Goal: Navigation & Orientation: Find specific page/section

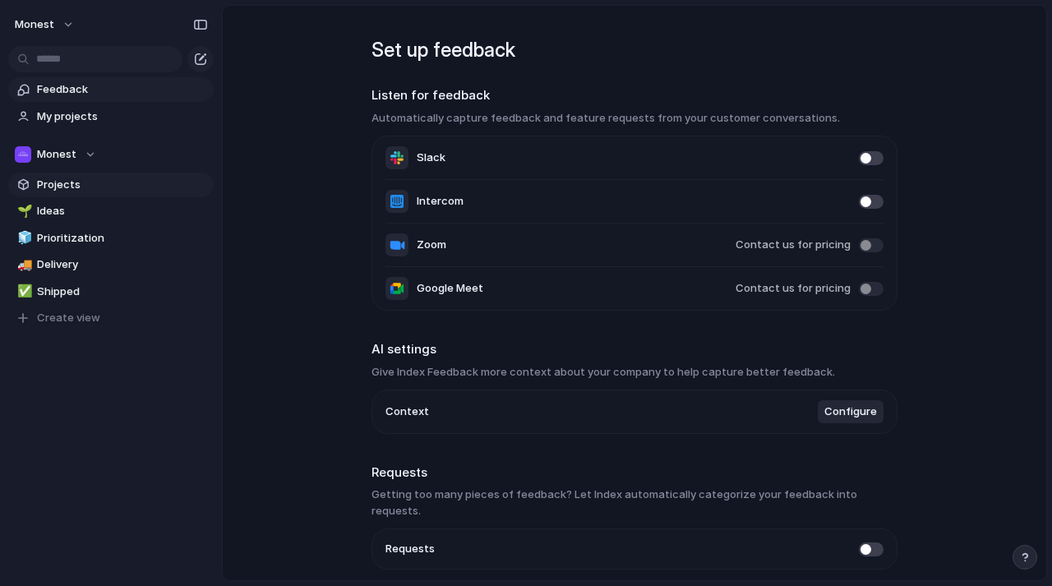
click at [41, 187] on span "Projects" at bounding box center [122, 185] width 171 height 16
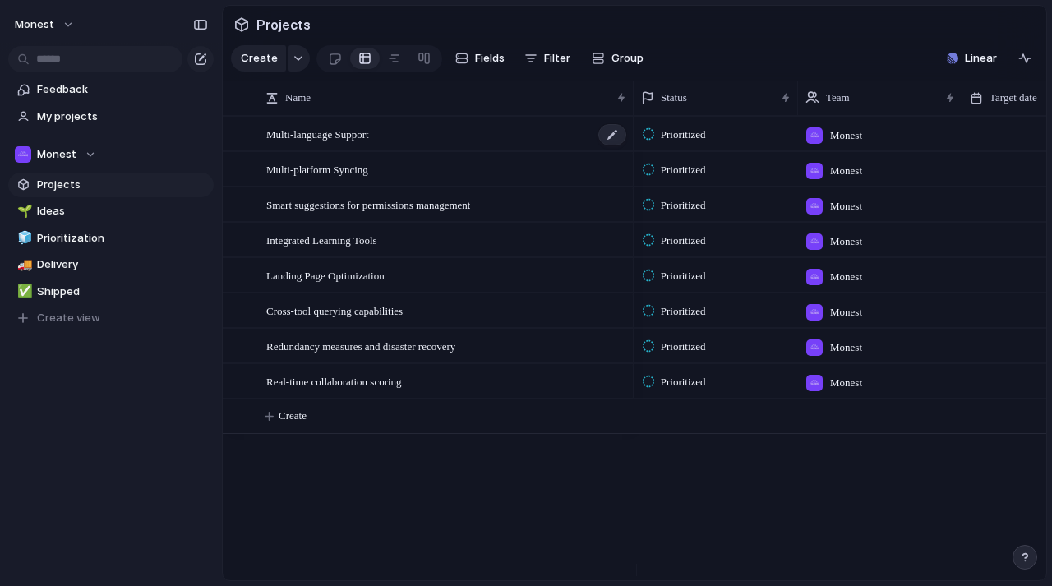
click at [362, 143] on span "Multi-language Support" at bounding box center [317, 133] width 103 height 19
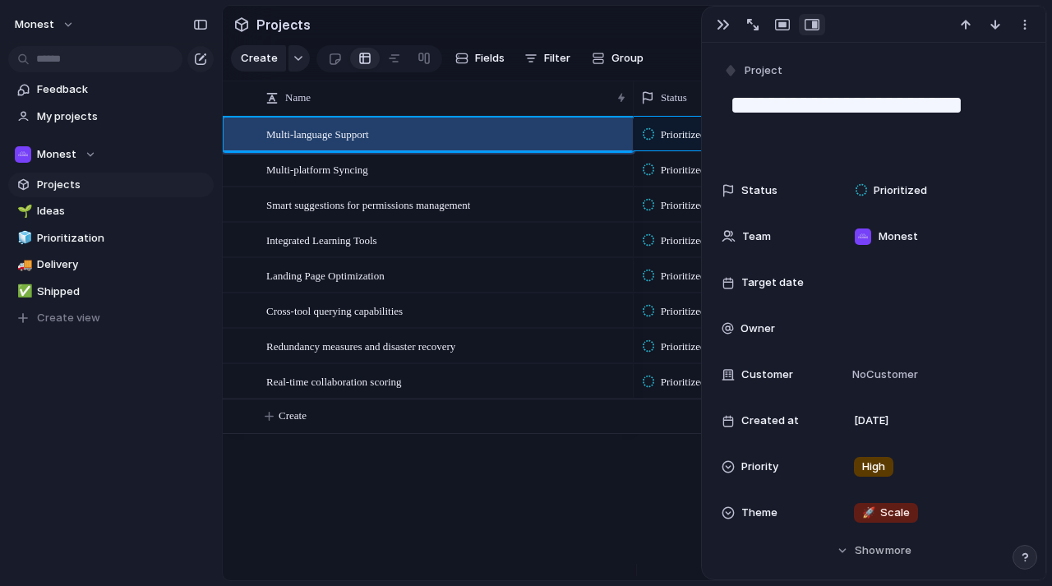
click at [331, 390] on span "Real-time collaboration scoring" at bounding box center [334, 381] width 136 height 19
click at [238, 141] on div at bounding box center [236, 134] width 12 height 12
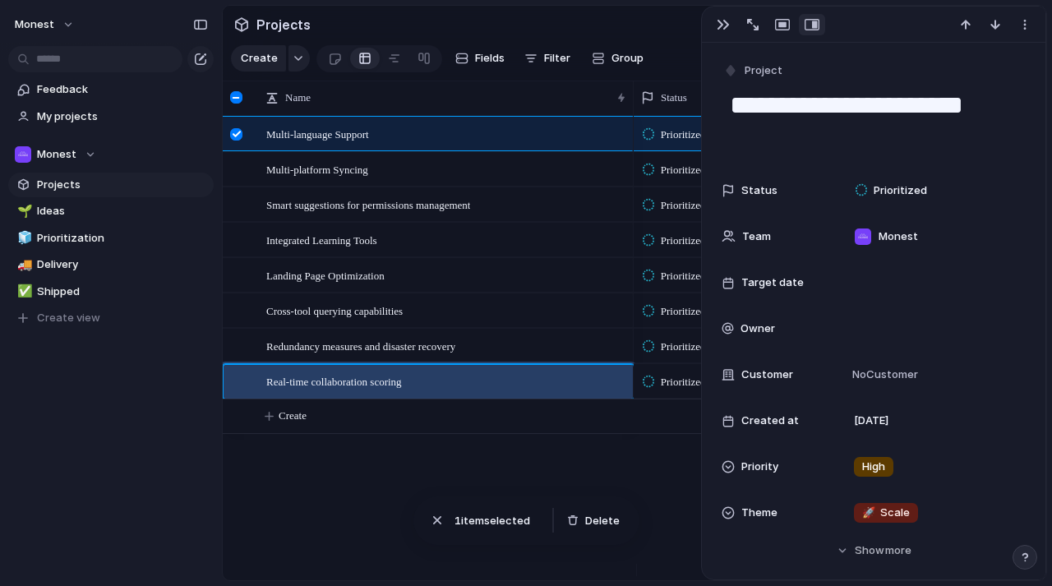
click at [242, 388] on div at bounding box center [236, 382] width 12 height 12
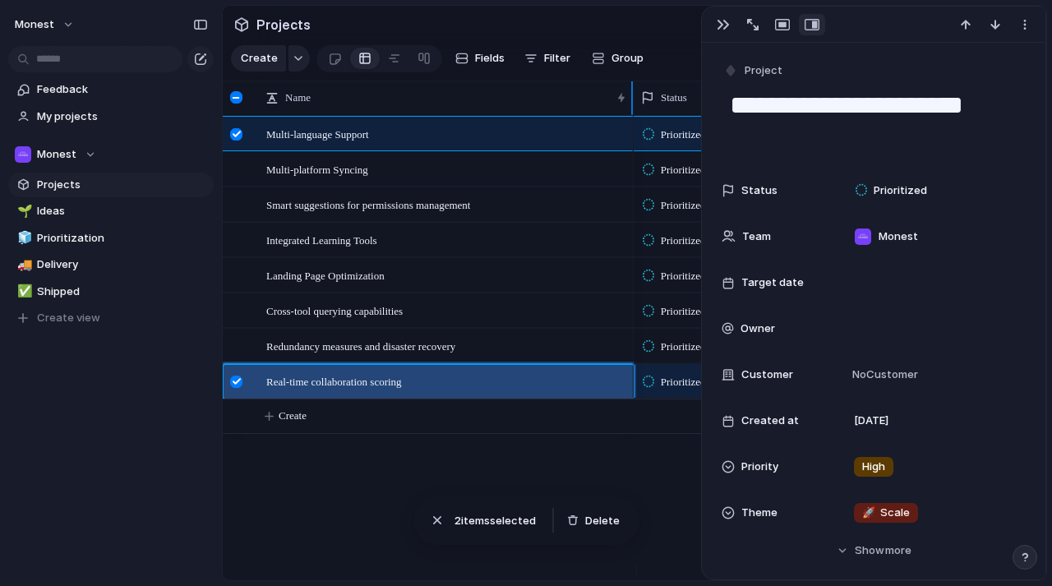
click at [239, 104] on div at bounding box center [236, 97] width 12 height 12
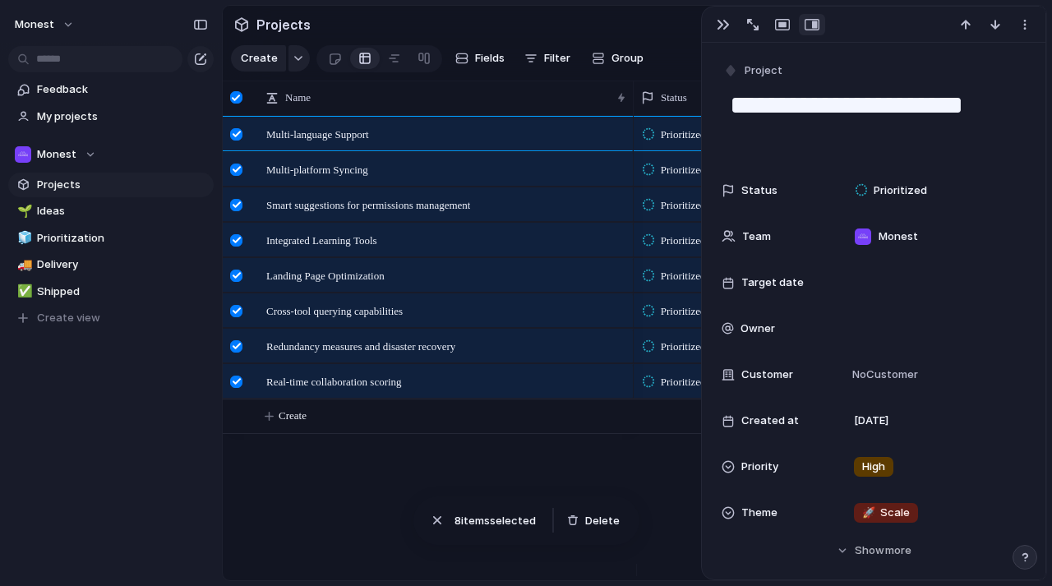
click at [239, 104] on div at bounding box center [236, 97] width 12 height 12
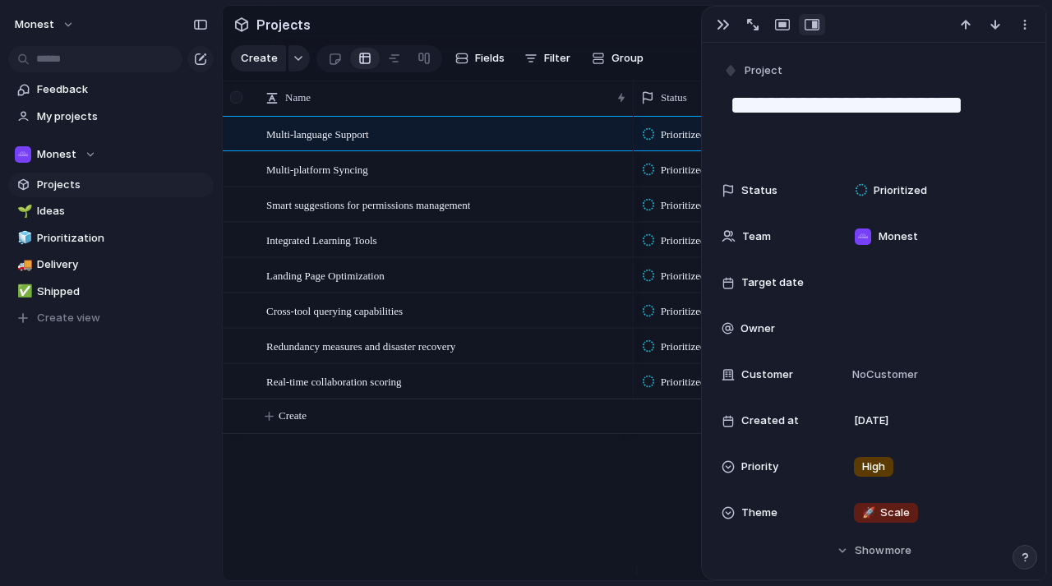
click at [239, 104] on div at bounding box center [236, 97] width 12 height 12
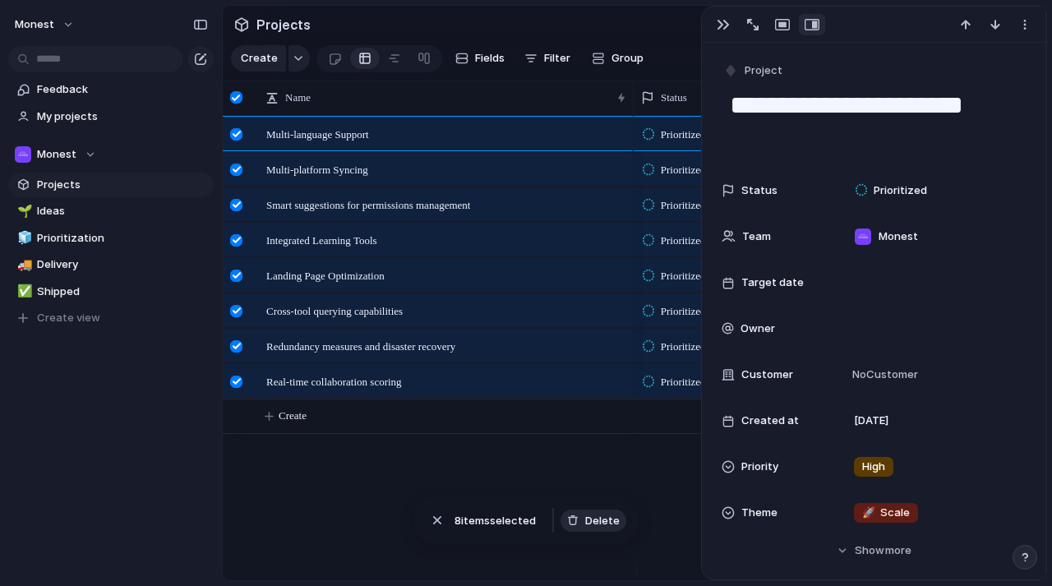
click at [602, 519] on span "Delete" at bounding box center [602, 521] width 35 height 16
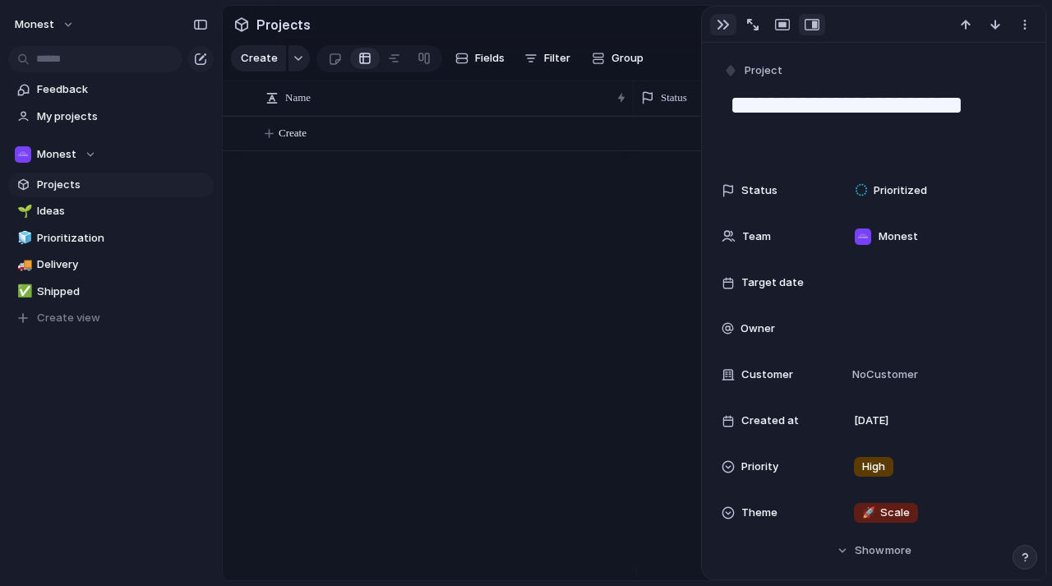
click at [720, 21] on div "button" at bounding box center [723, 24] width 13 height 13
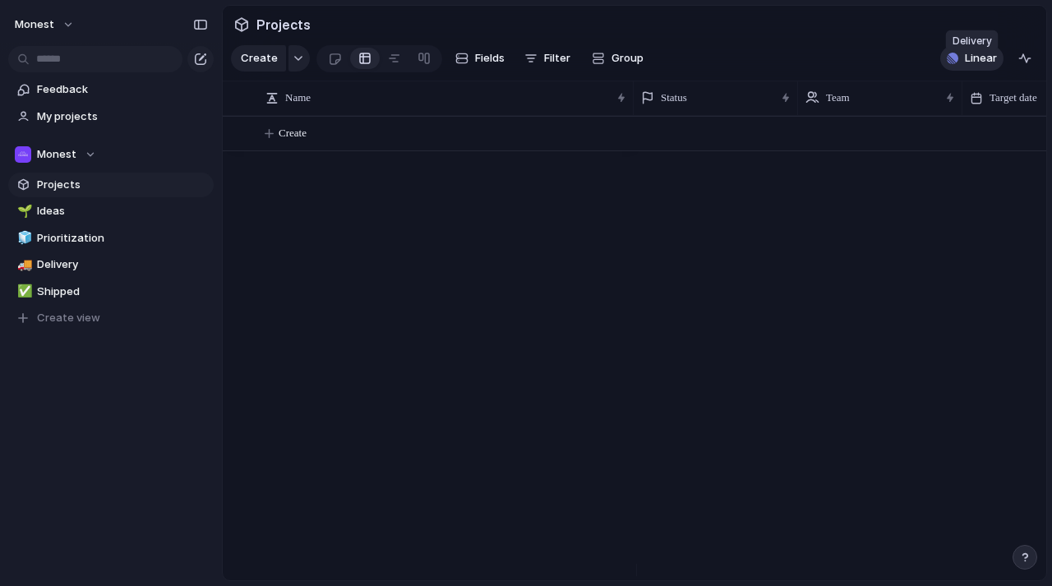
click at [969, 63] on span "Linear" at bounding box center [981, 58] width 32 height 16
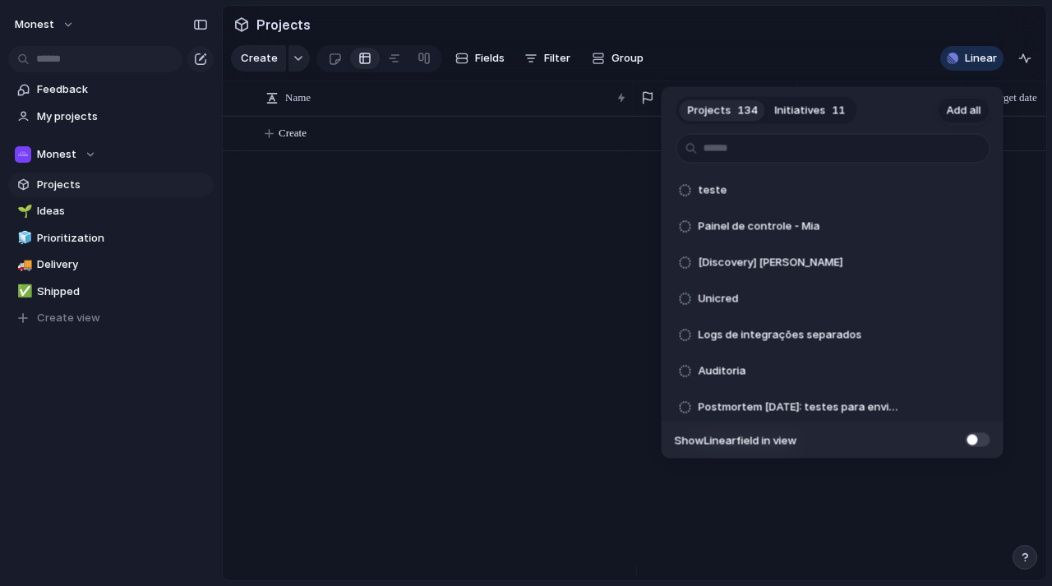
click at [961, 108] on span "Add all" at bounding box center [964, 110] width 35 height 16
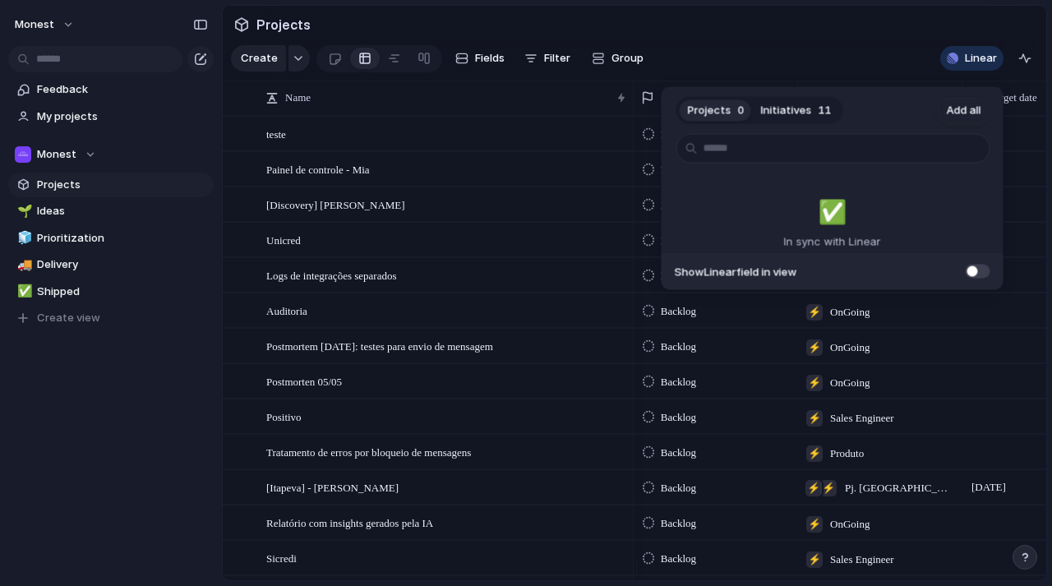
click at [819, 110] on span "11" at bounding box center [825, 110] width 13 height 16
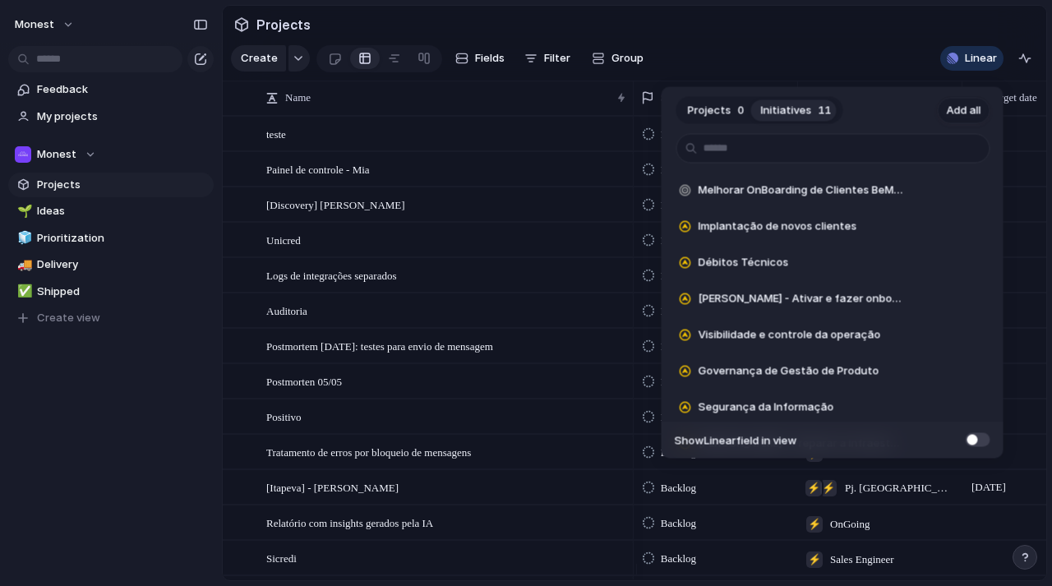
click at [972, 112] on span "Add all" at bounding box center [964, 110] width 35 height 16
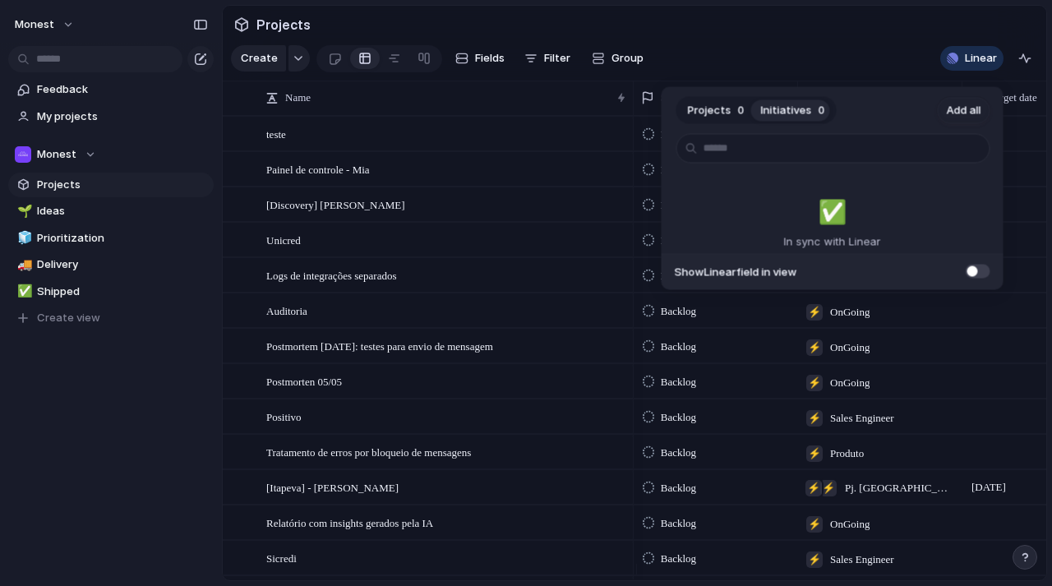
click at [808, 57] on div "Projects 0 Initiatives 0 Add all ✅️ In sync with Linear Show Linear field in vi…" at bounding box center [526, 293] width 1052 height 586
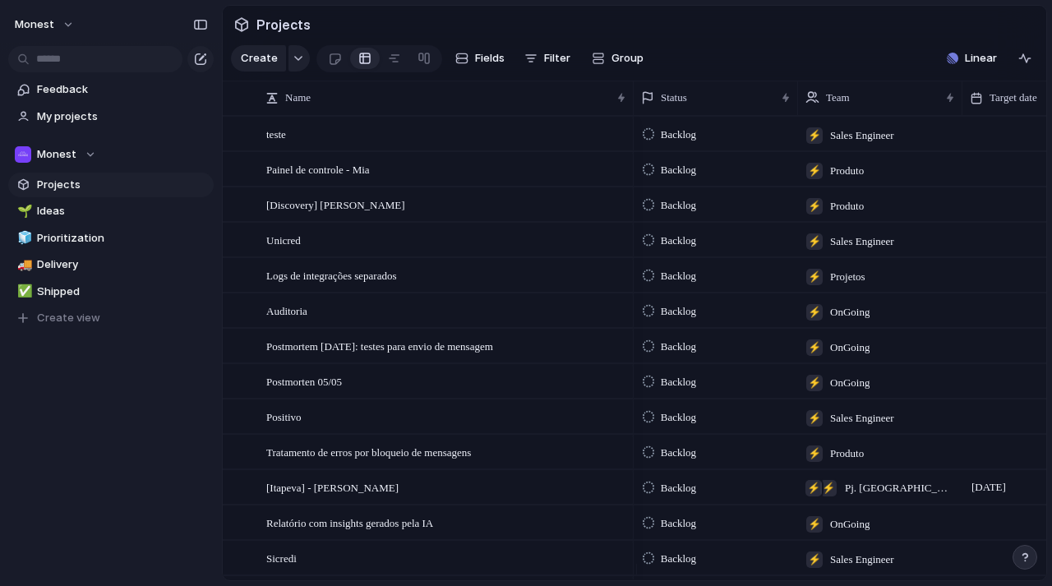
click at [716, 56] on section "Create Fields Filter Group Zoom Collapse Linear" at bounding box center [635, 61] width 824 height 39
click at [418, 400] on div "Positivo" at bounding box center [447, 417] width 362 height 34
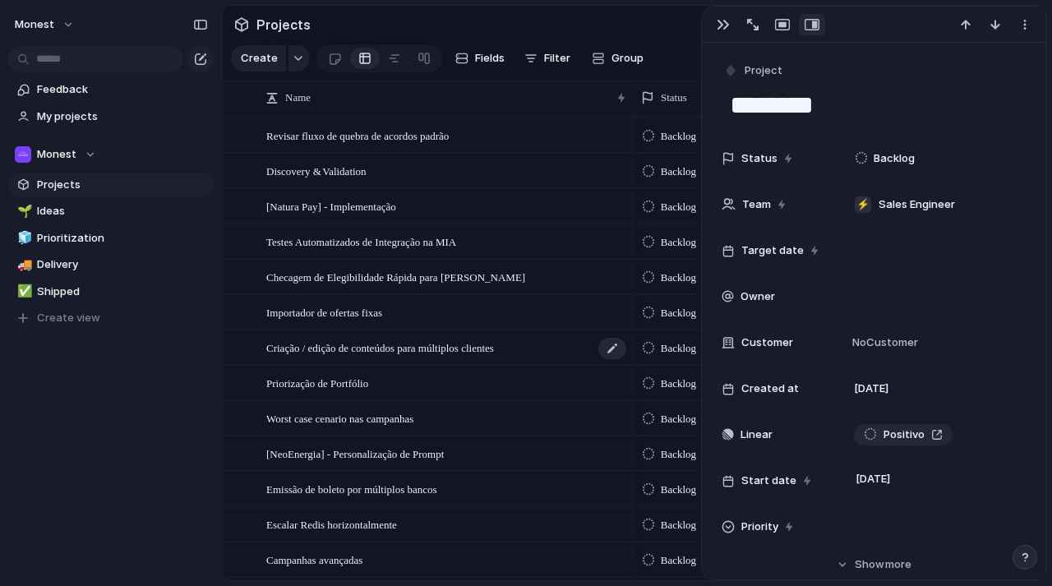
scroll to position [1377, 0]
click at [724, 30] on div "button" at bounding box center [723, 24] width 13 height 13
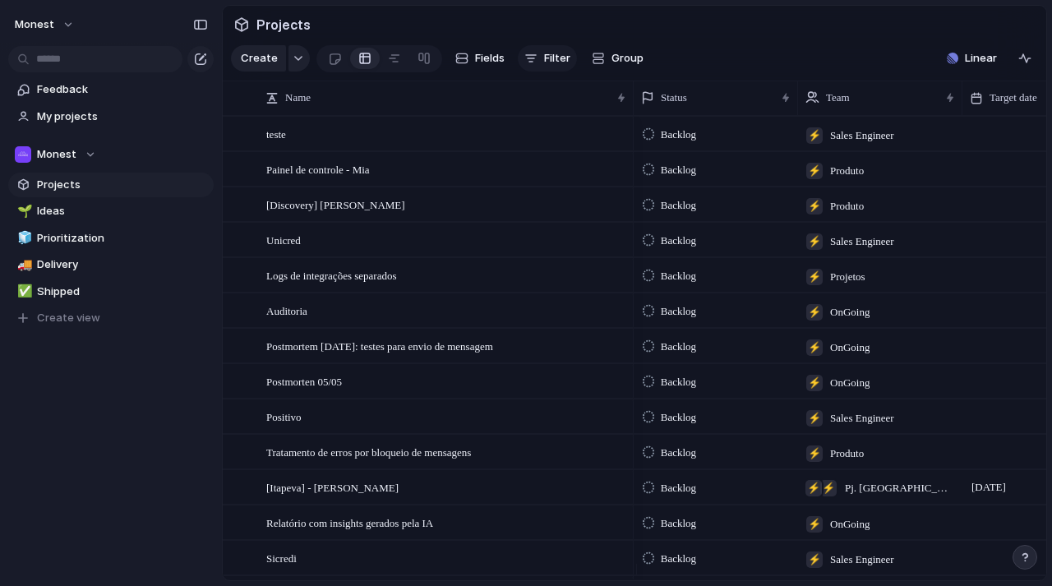
click at [546, 61] on span "Filter" at bounding box center [557, 58] width 26 height 16
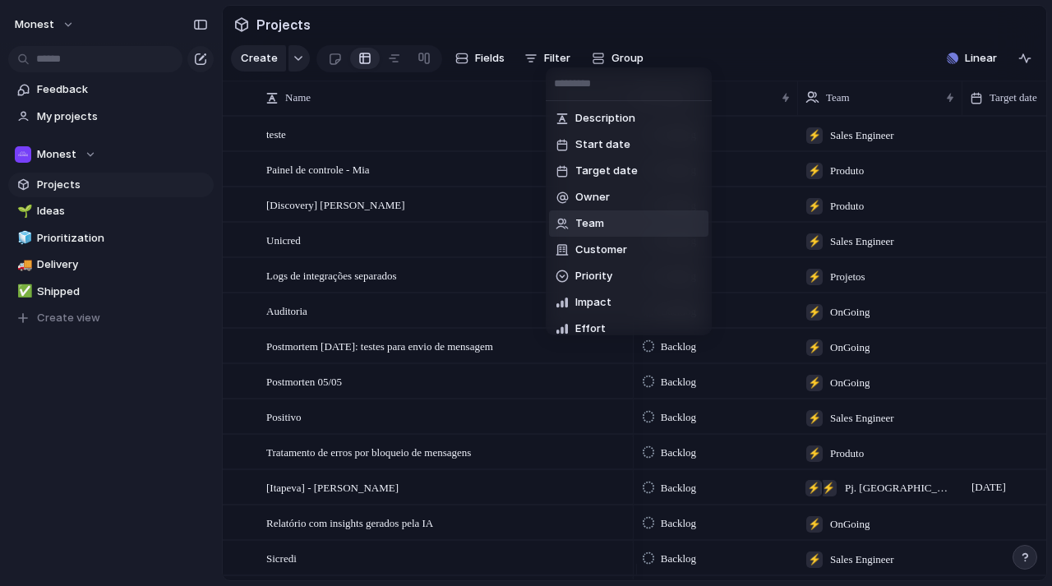
click at [596, 231] on span "Team" at bounding box center [589, 223] width 29 height 16
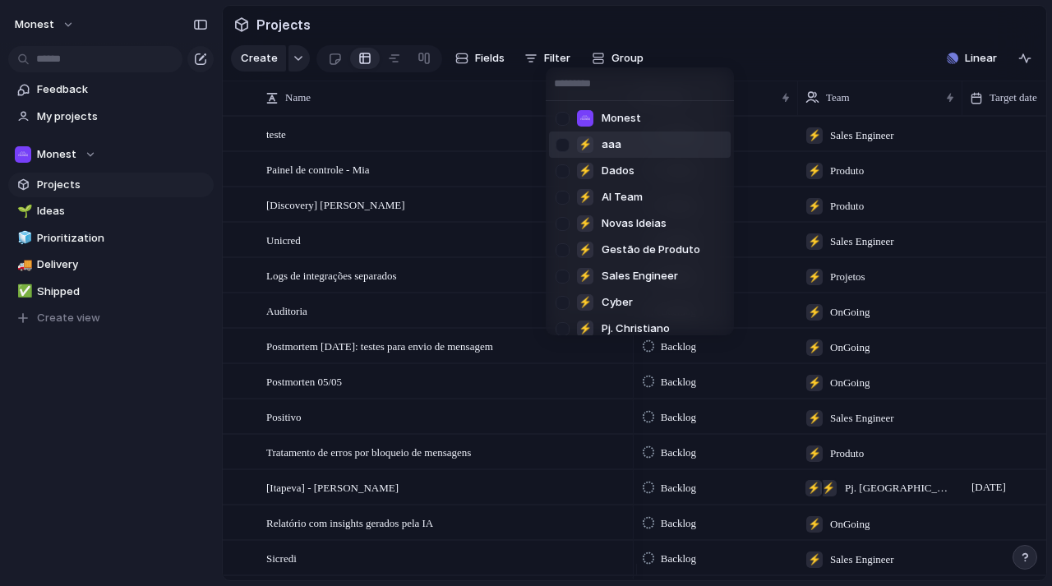
click at [563, 145] on div at bounding box center [562, 145] width 29 height 29
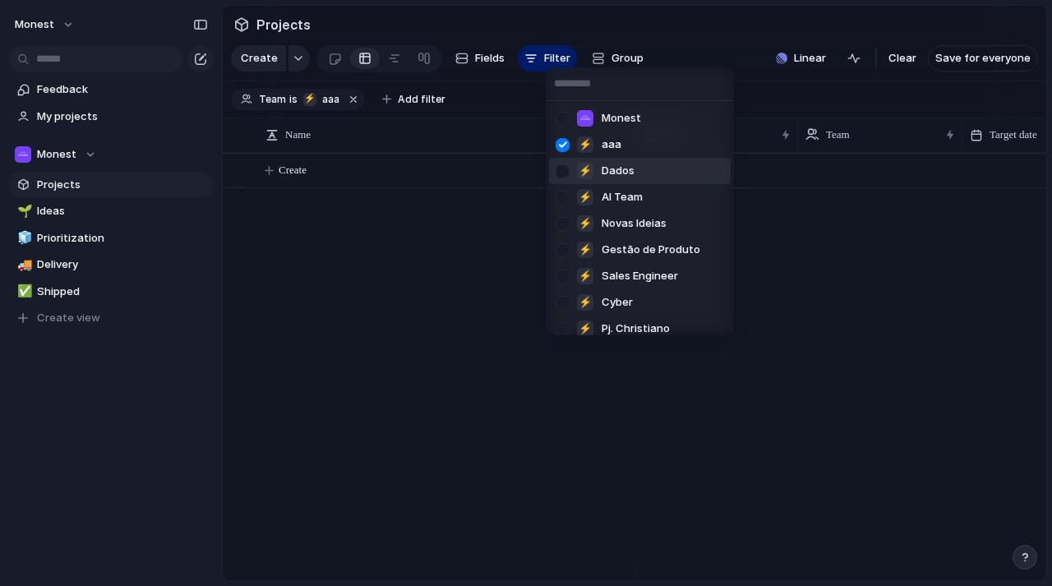
click at [565, 167] on div at bounding box center [562, 171] width 29 height 29
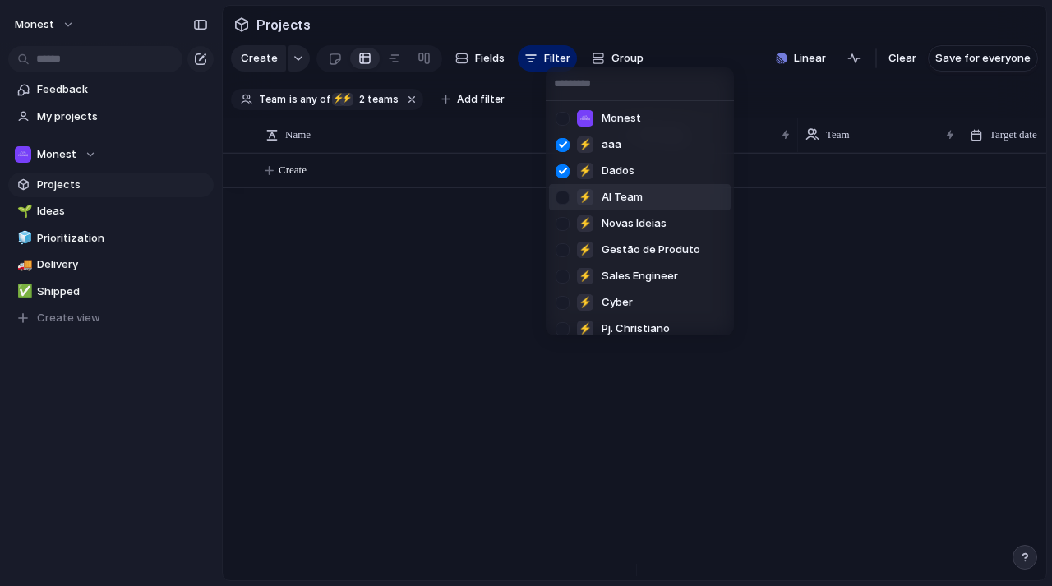
click at [562, 196] on div at bounding box center [562, 197] width 29 height 29
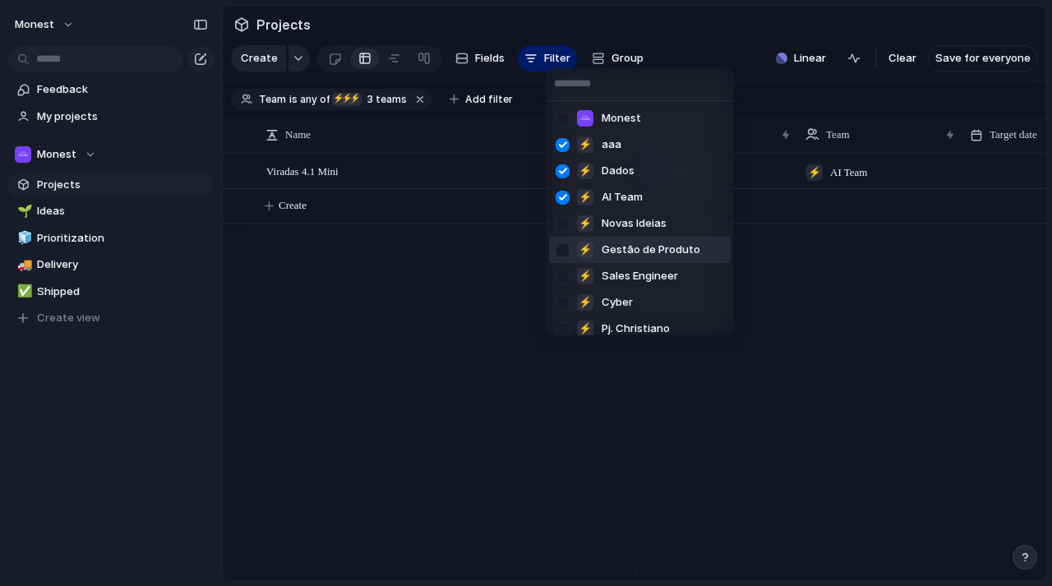
scroll to position [61, 0]
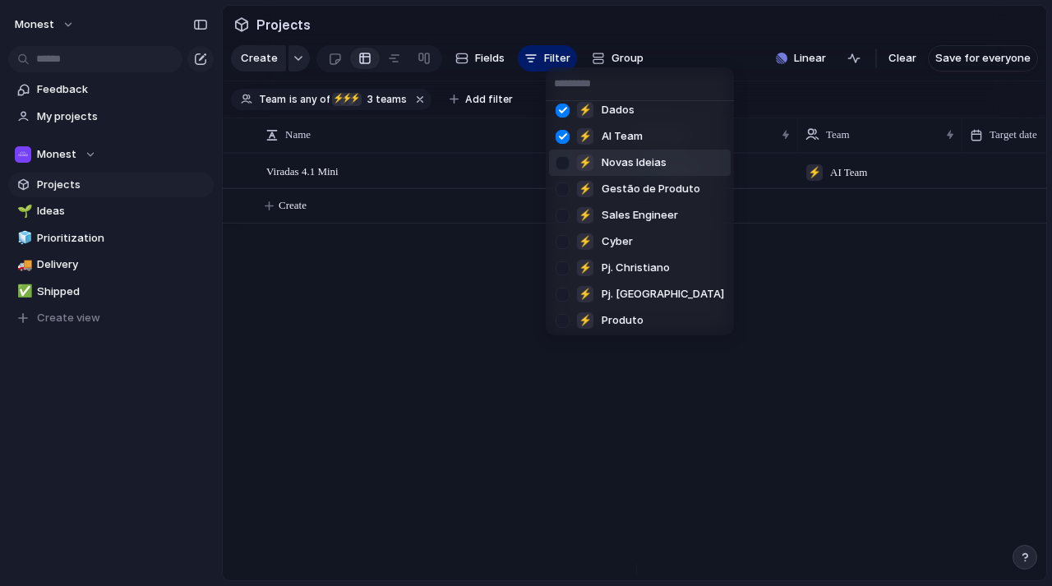
click at [562, 163] on div at bounding box center [562, 163] width 29 height 29
click at [562, 189] on div at bounding box center [562, 189] width 29 height 29
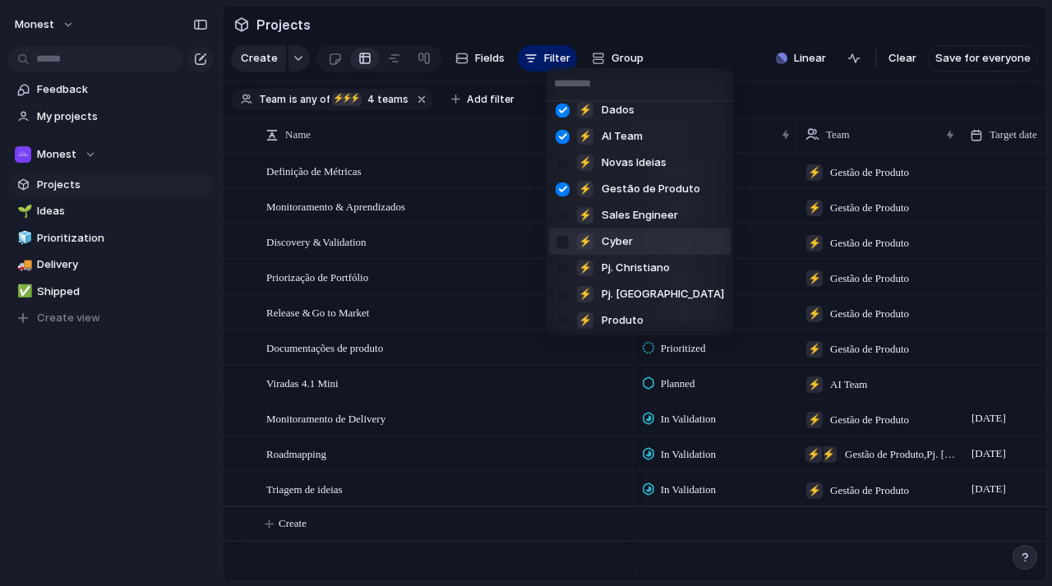
click at [564, 240] on div at bounding box center [562, 242] width 29 height 29
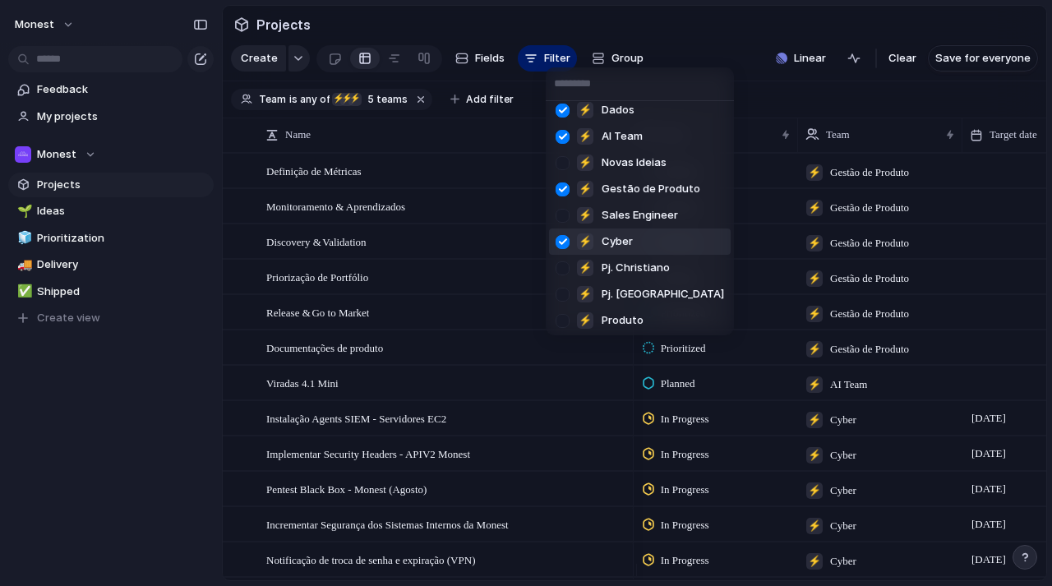
scroll to position [116, 0]
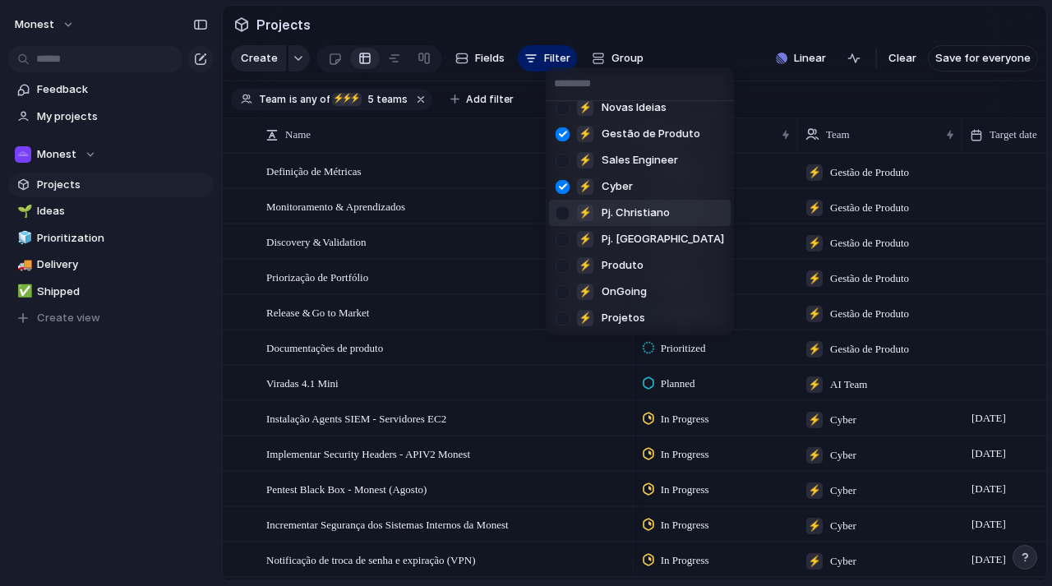
click at [561, 215] on div at bounding box center [562, 213] width 29 height 29
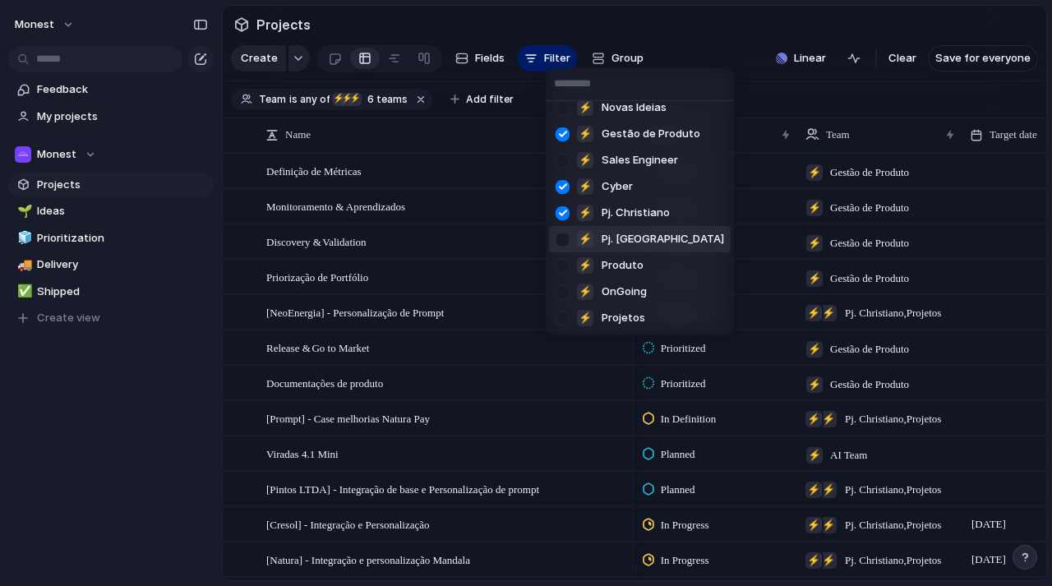
click at [564, 240] on div at bounding box center [562, 239] width 29 height 29
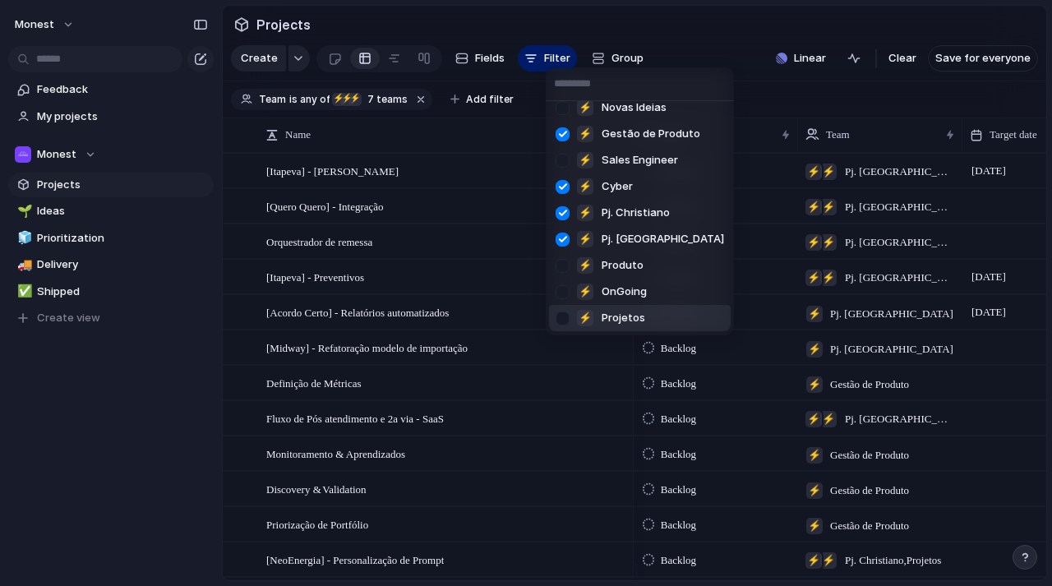
click at [562, 316] on div at bounding box center [562, 318] width 29 height 29
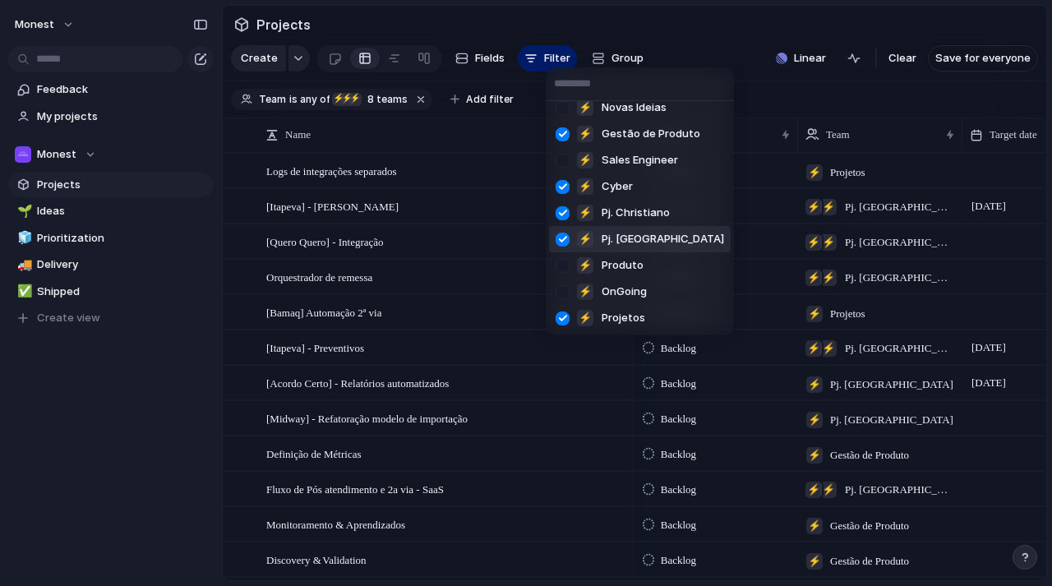
scroll to position [30, 0]
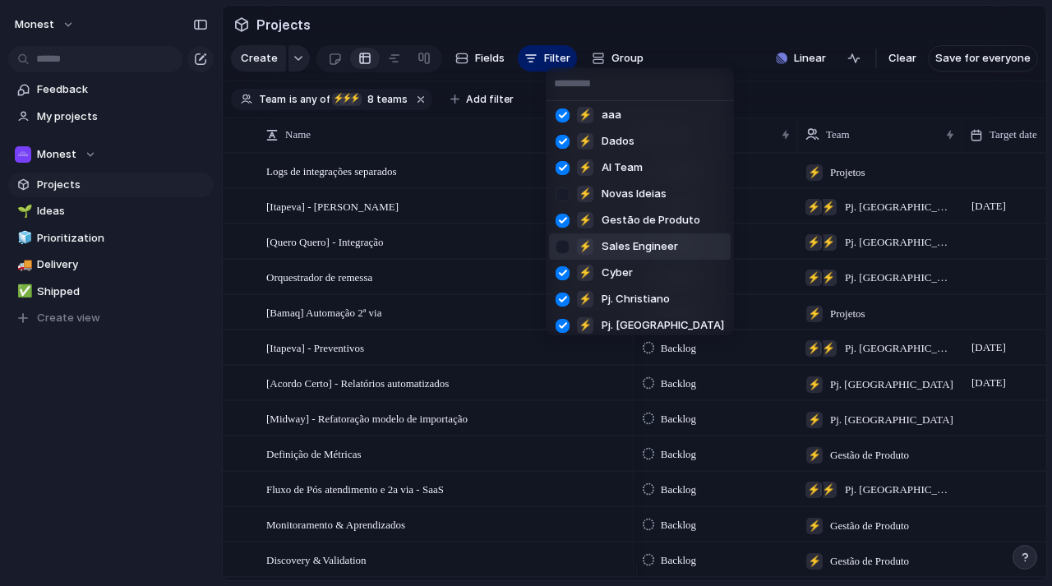
click at [563, 247] on div at bounding box center [562, 247] width 29 height 29
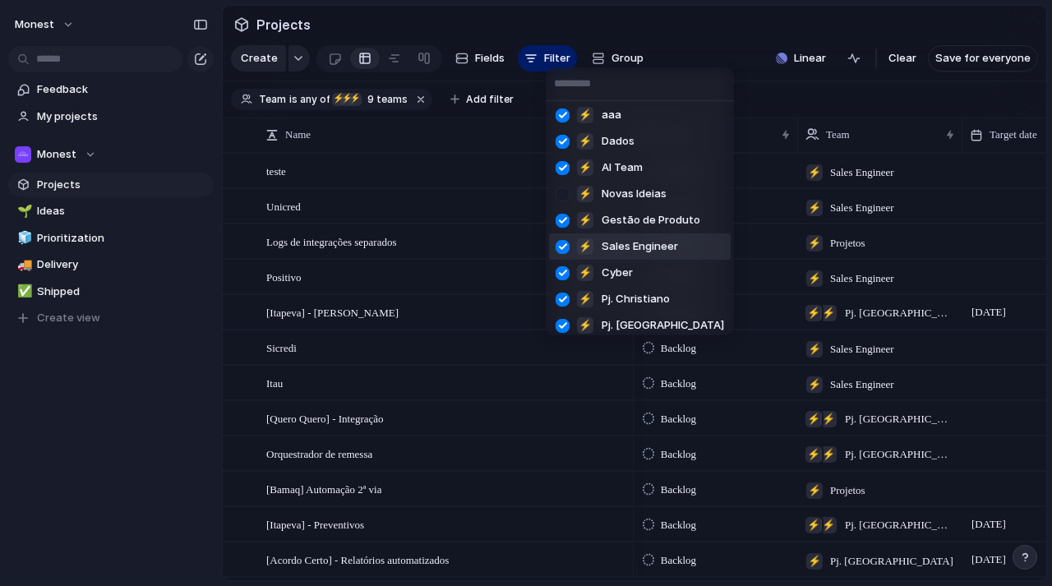
scroll to position [116, 0]
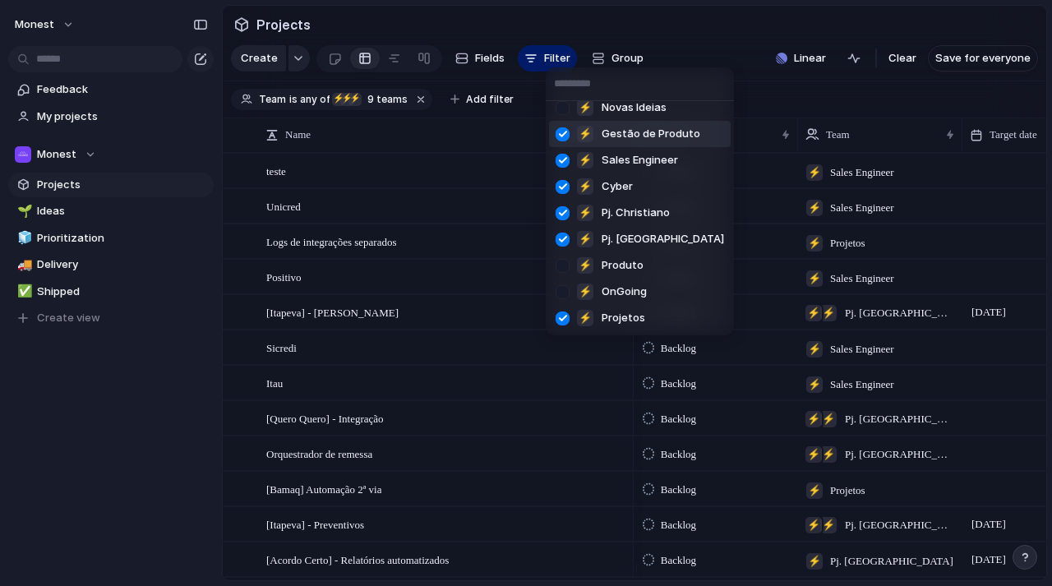
click at [749, 32] on div "Monest ⚡ aaa ⚡ Dados ⚡ AI Team ⚡ Novas Ideias ⚡ Gestão de Produto ⚡ Sales Engin…" at bounding box center [526, 293] width 1052 height 586
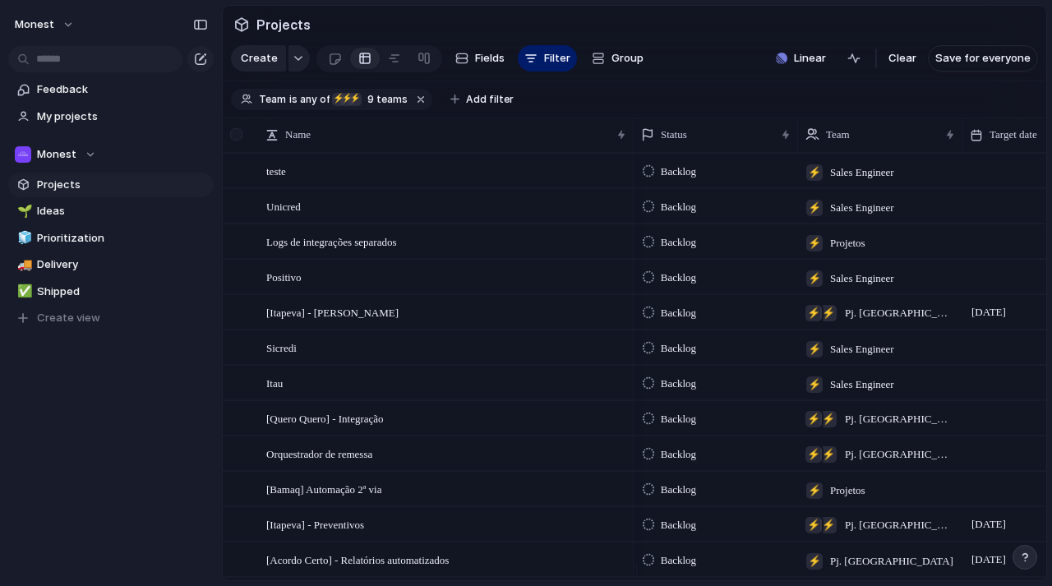
click at [241, 141] on div at bounding box center [236, 134] width 12 height 12
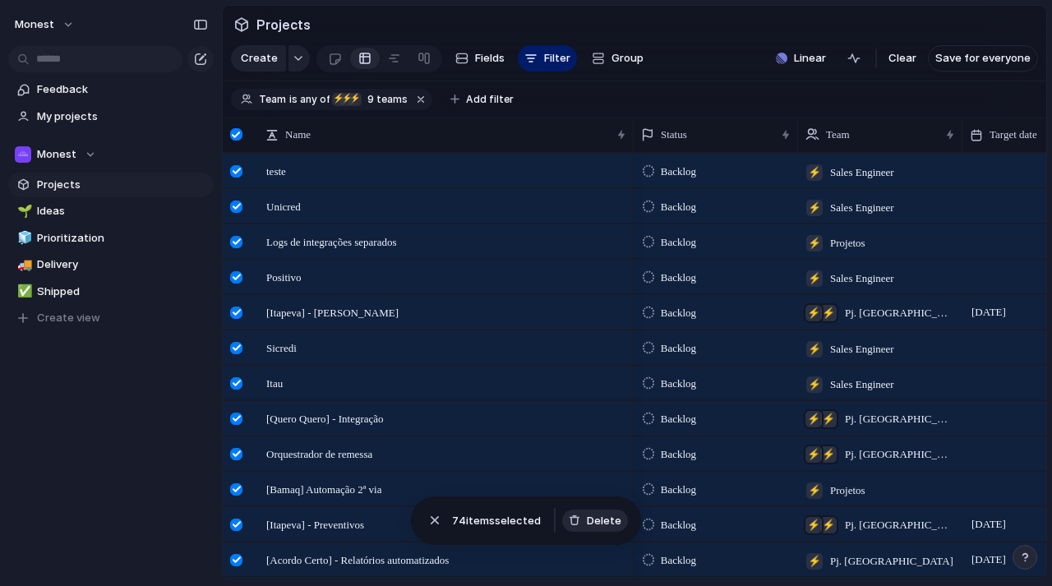
click at [597, 516] on span "Delete" at bounding box center [604, 521] width 35 height 16
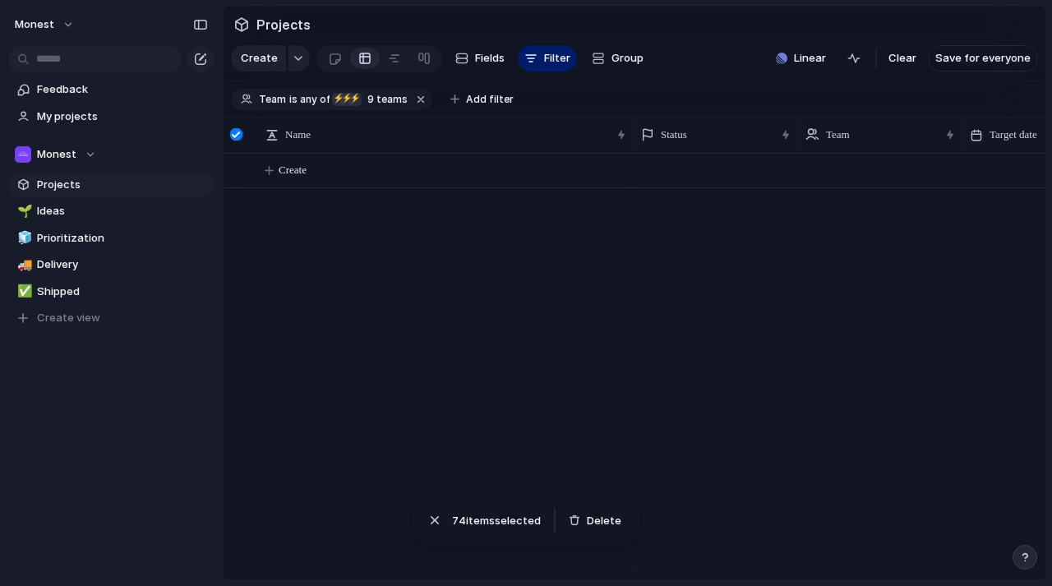
click at [410, 342] on div "Create" at bounding box center [635, 366] width 824 height 427
click at [557, 56] on button "Filter" at bounding box center [547, 58] width 59 height 26
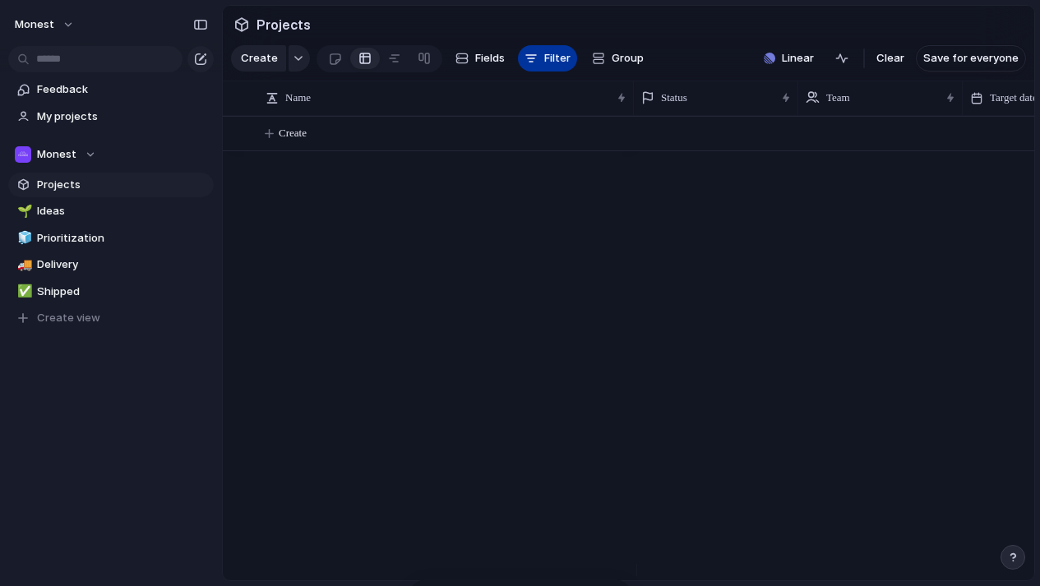
click at [544, 65] on span "Filter" at bounding box center [557, 58] width 26 height 16
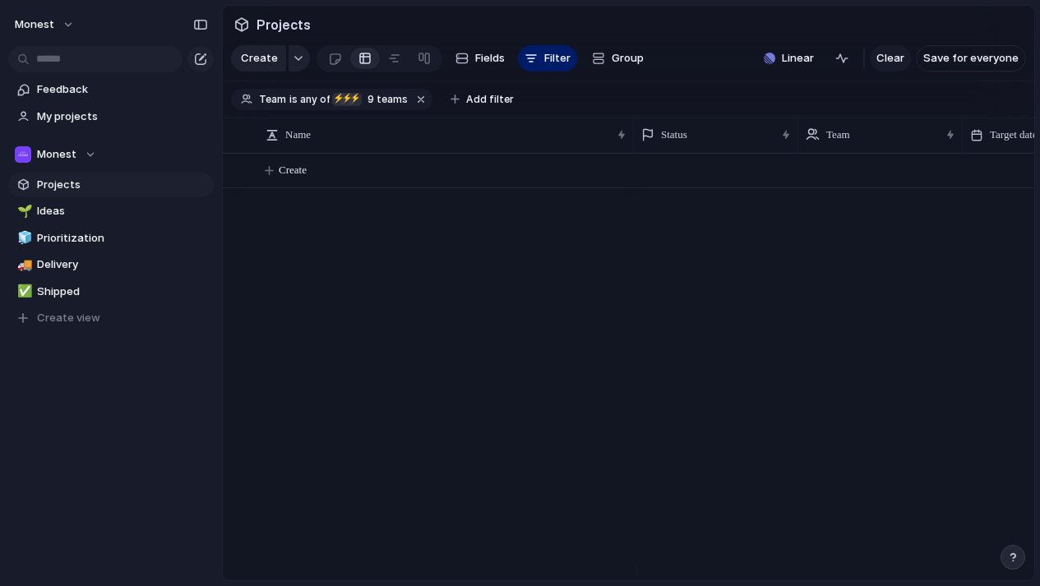
click at [902, 67] on span "Clear" at bounding box center [890, 58] width 28 height 16
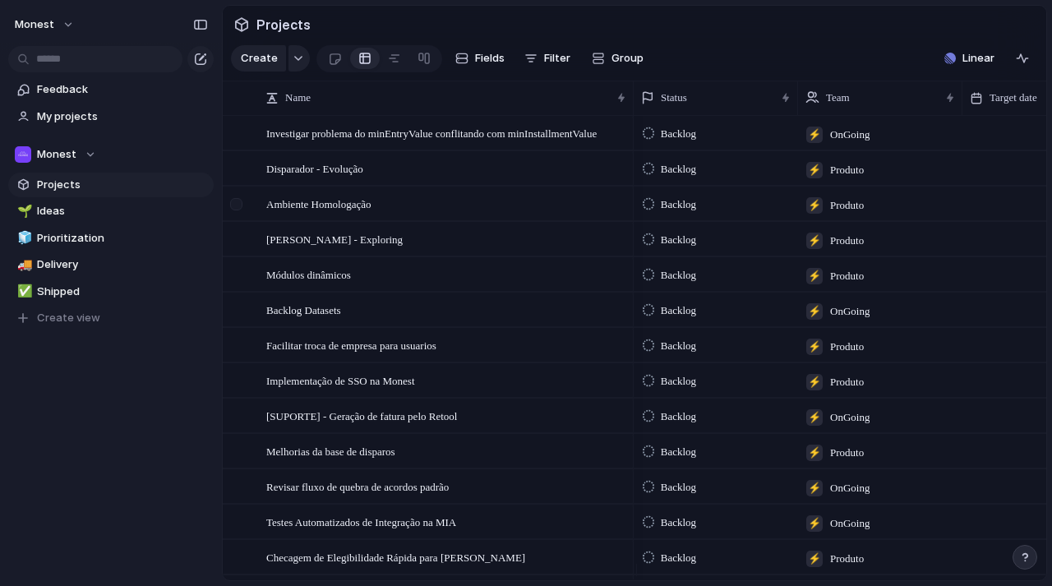
scroll to position [426, 0]
click at [59, 212] on span "Ideas" at bounding box center [122, 211] width 171 height 16
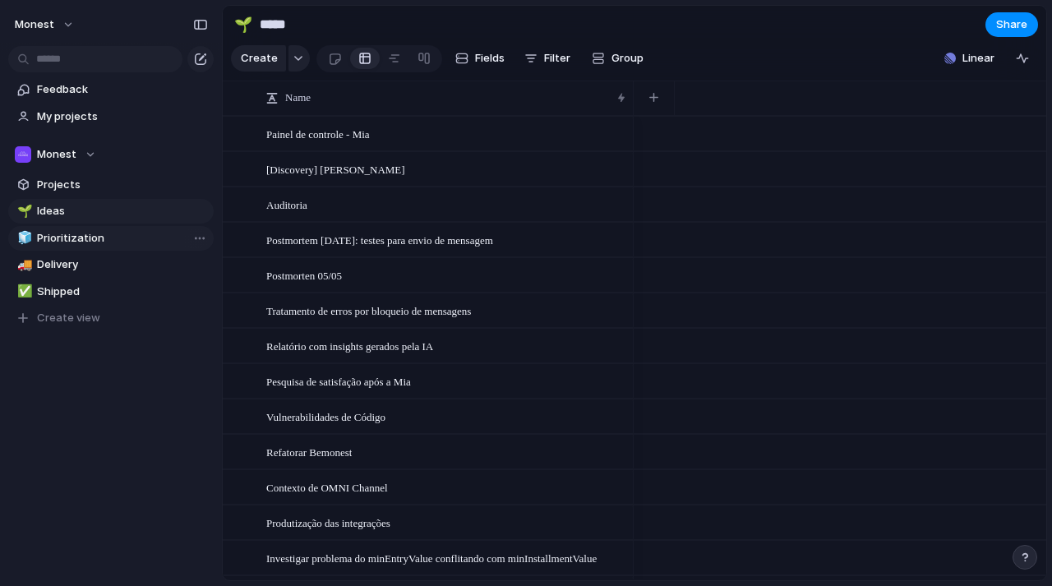
click at [58, 236] on span "Prioritization" at bounding box center [122, 238] width 171 height 16
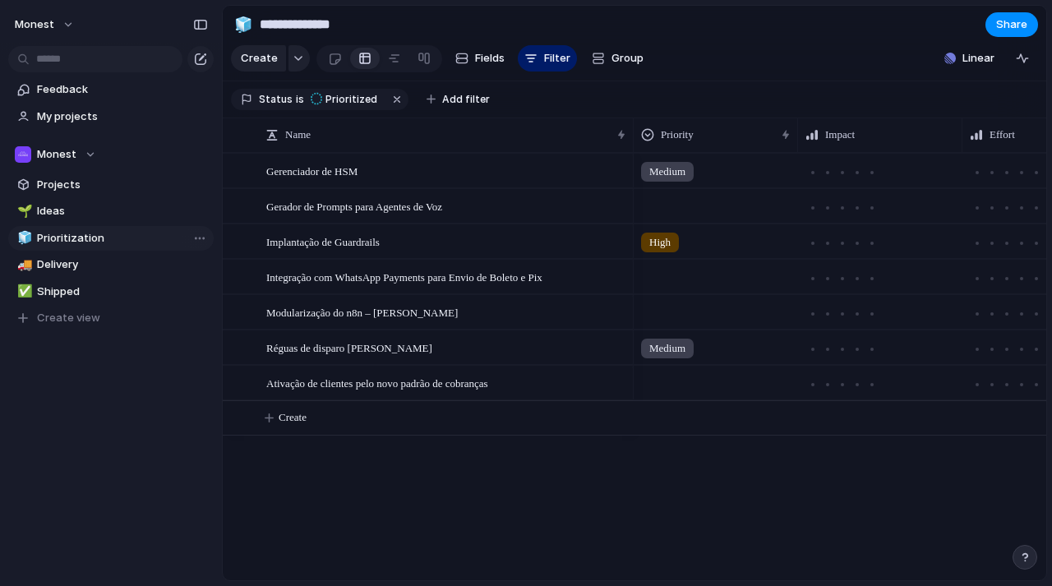
type input "**********"
click at [333, 68] on div at bounding box center [335, 58] width 14 height 27
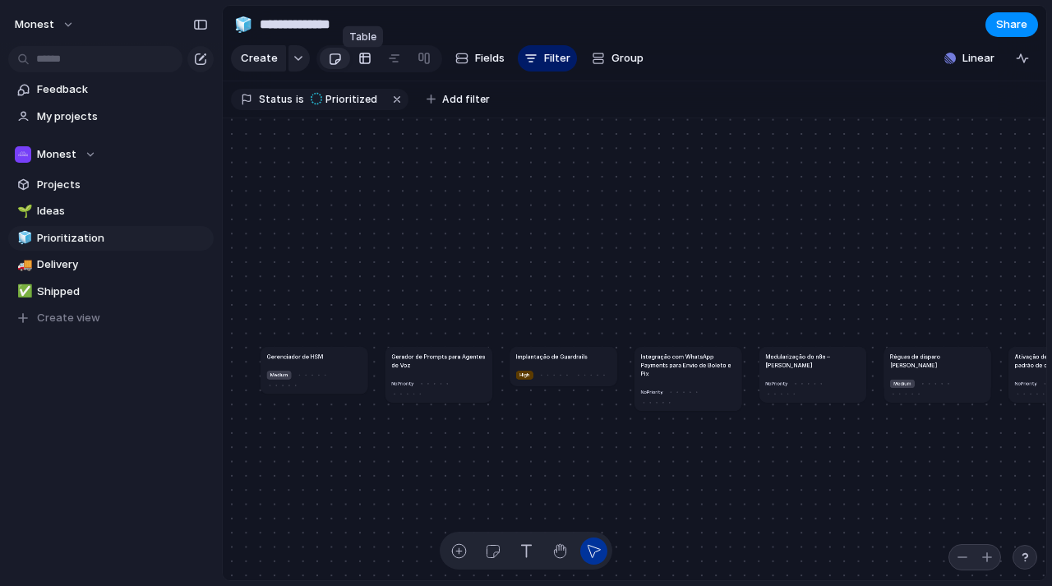
click at [358, 69] on div at bounding box center [364, 58] width 13 height 26
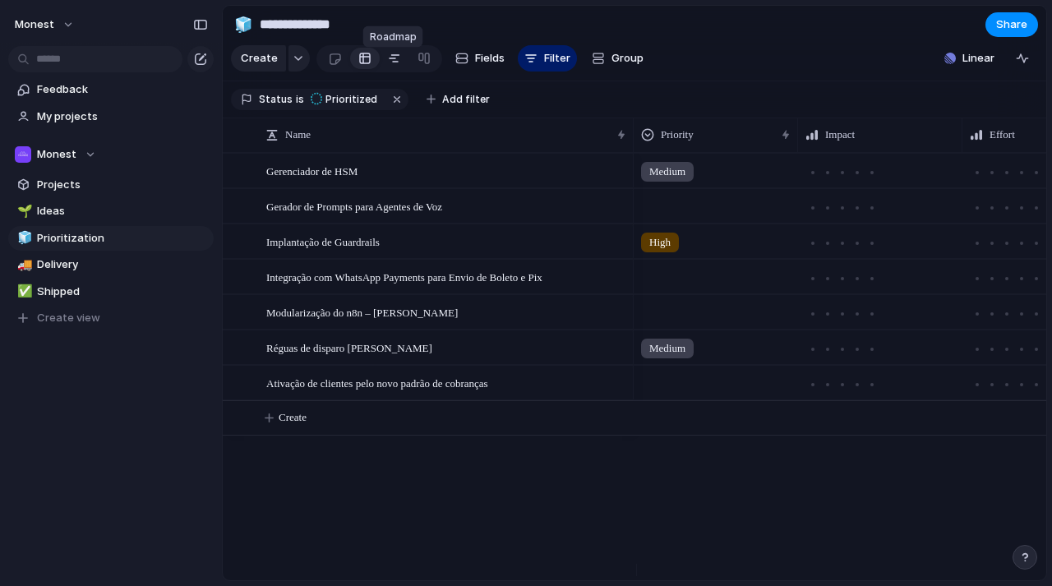
click at [406, 62] on div at bounding box center [379, 58] width 126 height 27
click at [392, 62] on div at bounding box center [394, 58] width 13 height 26
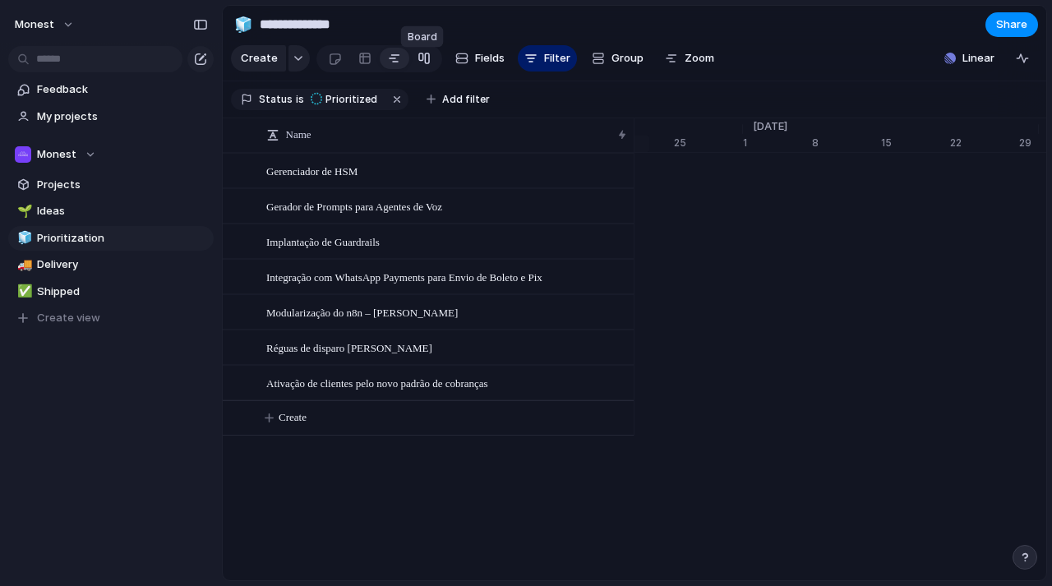
scroll to position [0, 11008]
click at [418, 60] on div at bounding box center [424, 58] width 13 height 26
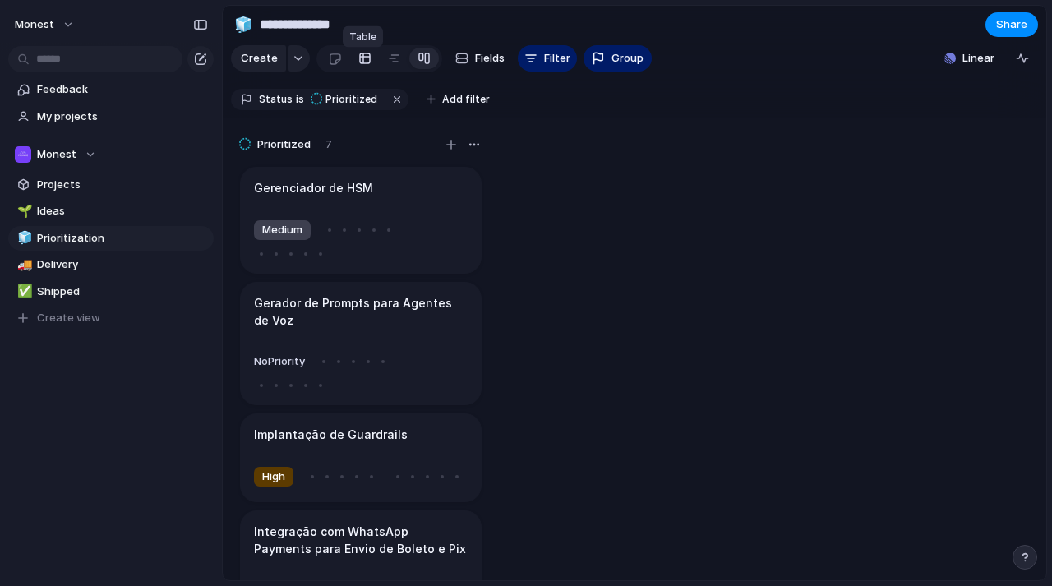
click at [362, 67] on div at bounding box center [364, 58] width 13 height 26
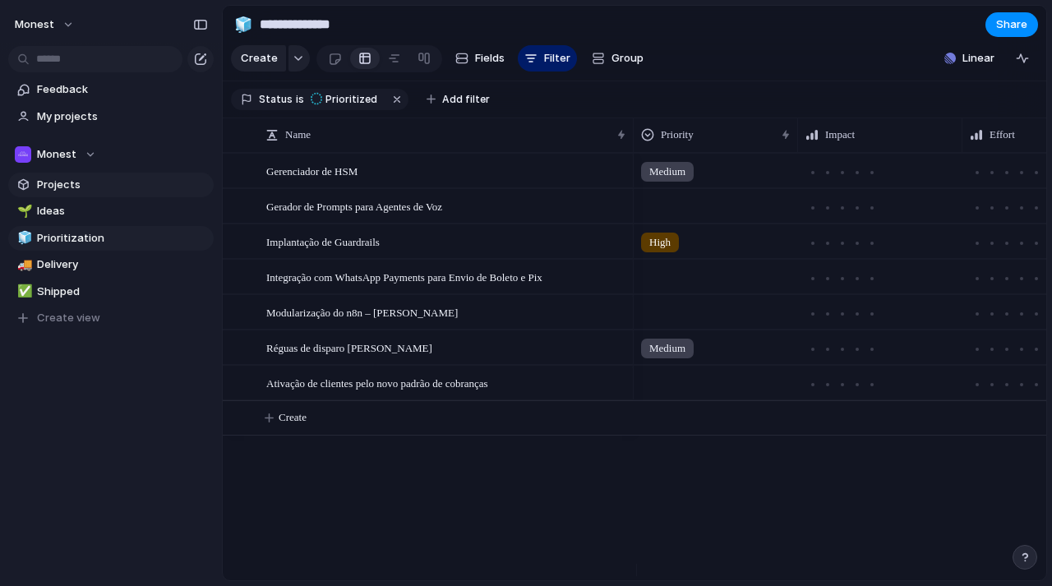
click at [70, 196] on link "Projects" at bounding box center [110, 185] width 205 height 25
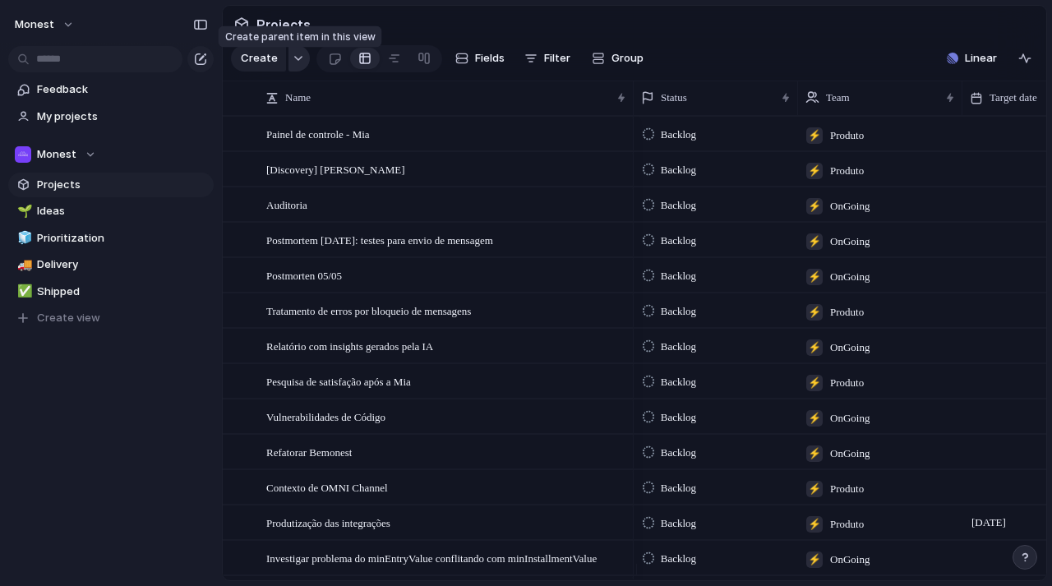
click at [296, 62] on div "button" at bounding box center [299, 58] width 12 height 7
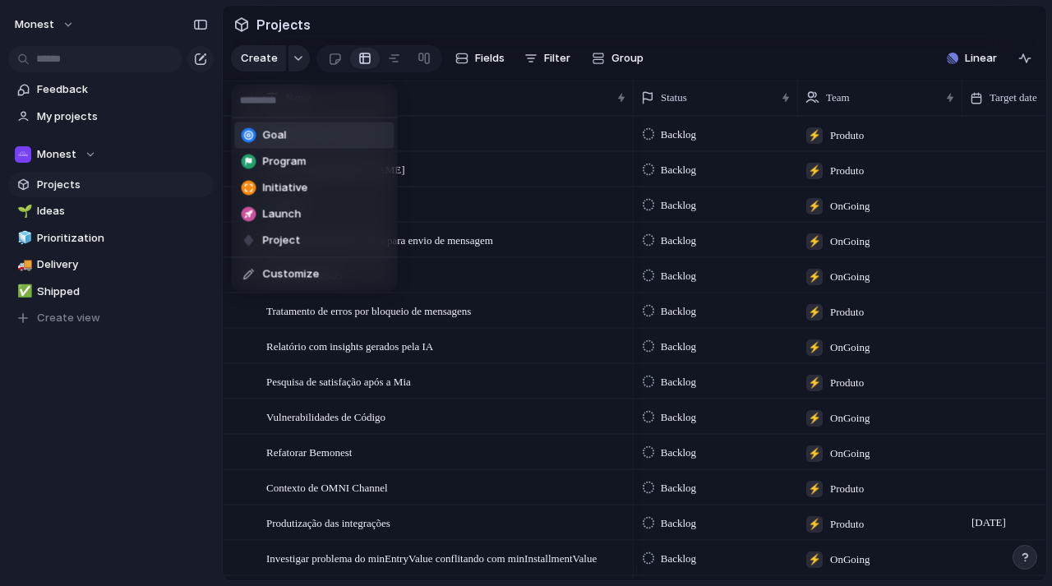
click at [294, 137] on li "Goal" at bounding box center [314, 135] width 159 height 26
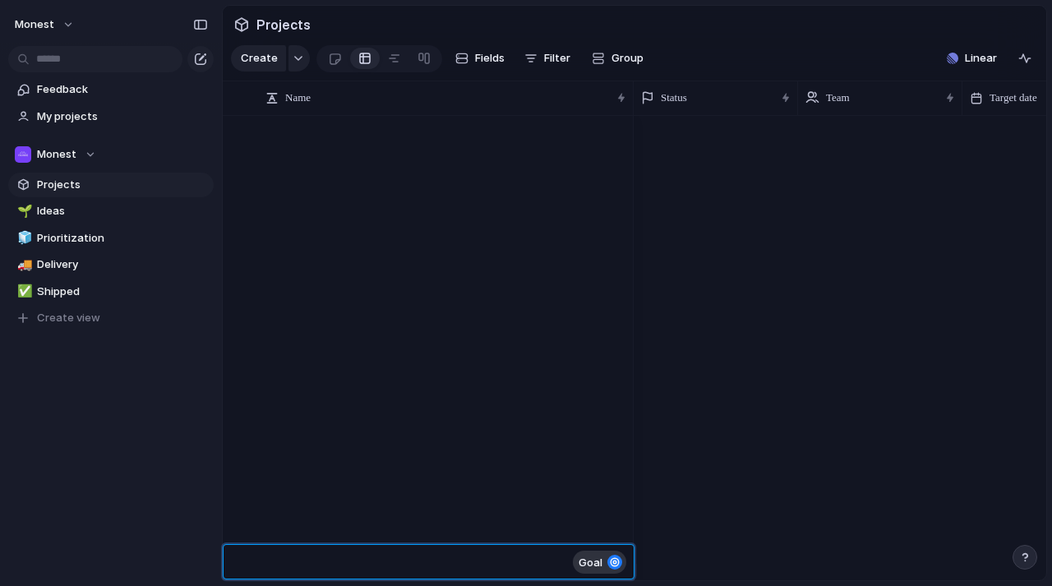
scroll to position [2094, 0]
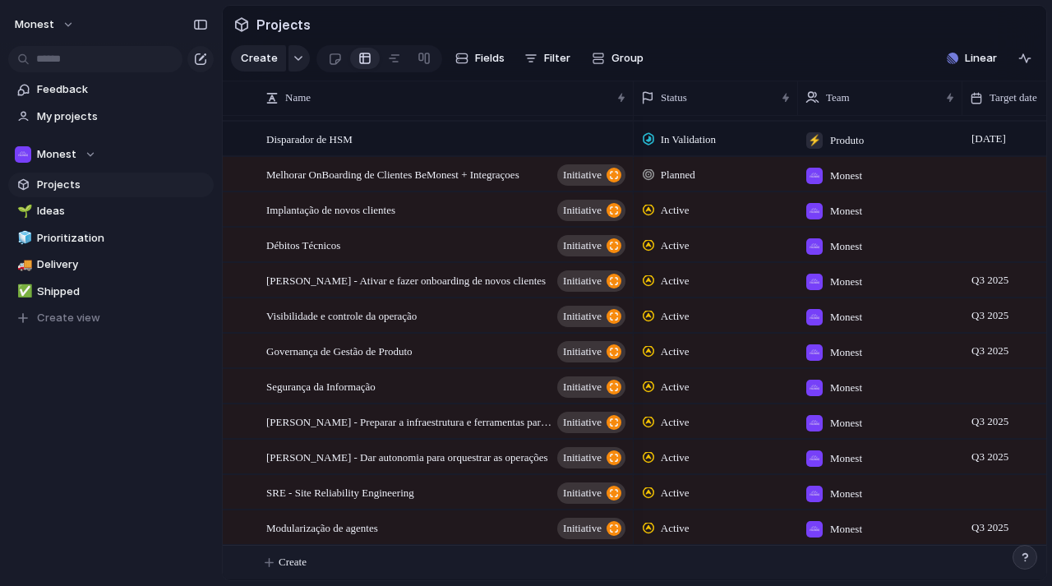
click at [612, 67] on span "Group" at bounding box center [628, 58] width 32 height 16
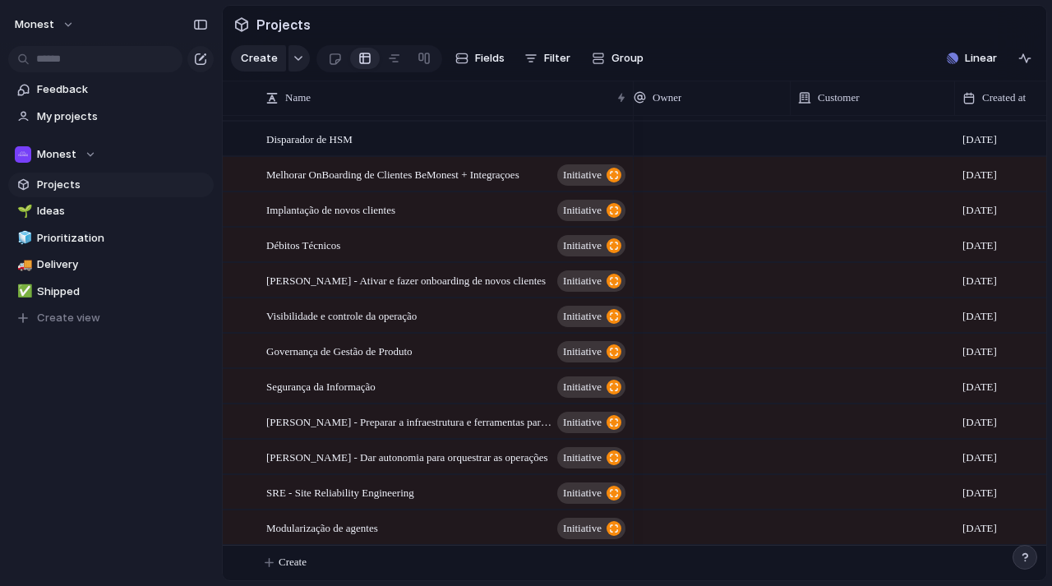
scroll to position [0, 366]
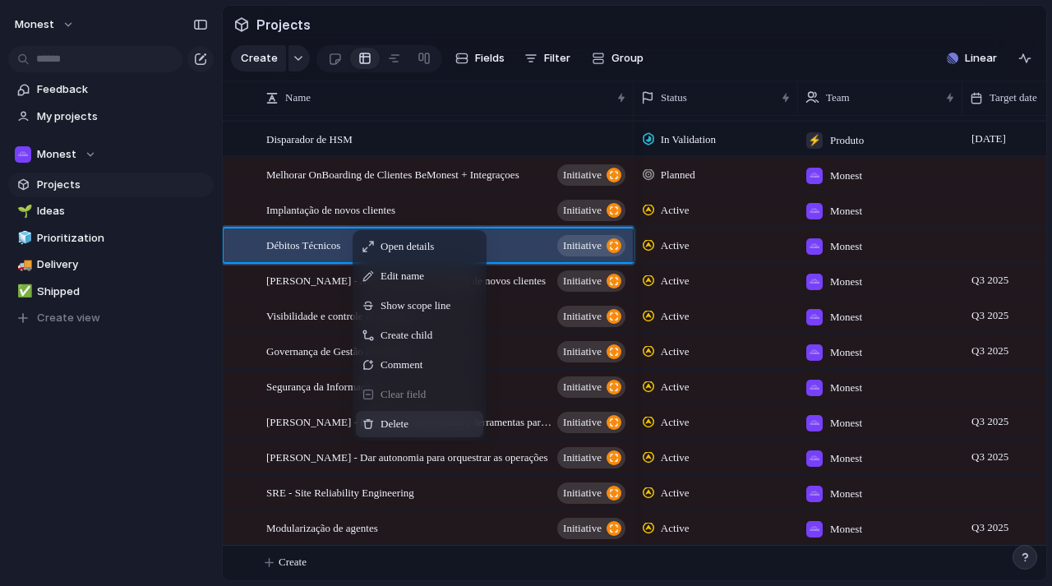
click at [395, 427] on div "Delete" at bounding box center [419, 424] width 127 height 26
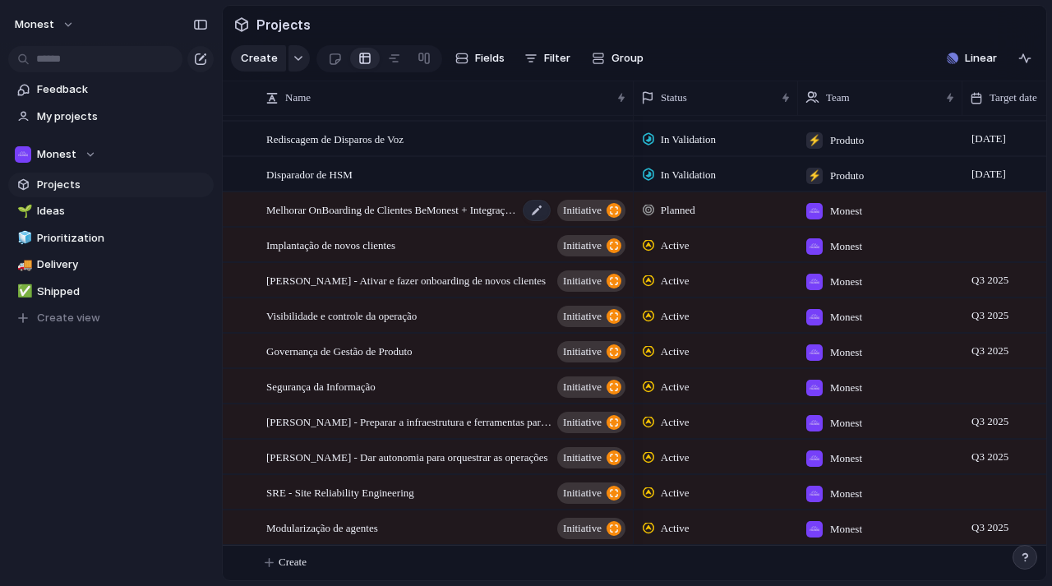
click at [347, 208] on span "Melhorar OnBoarding de Clientes BeMonest + Integraçoes" at bounding box center [392, 209] width 252 height 19
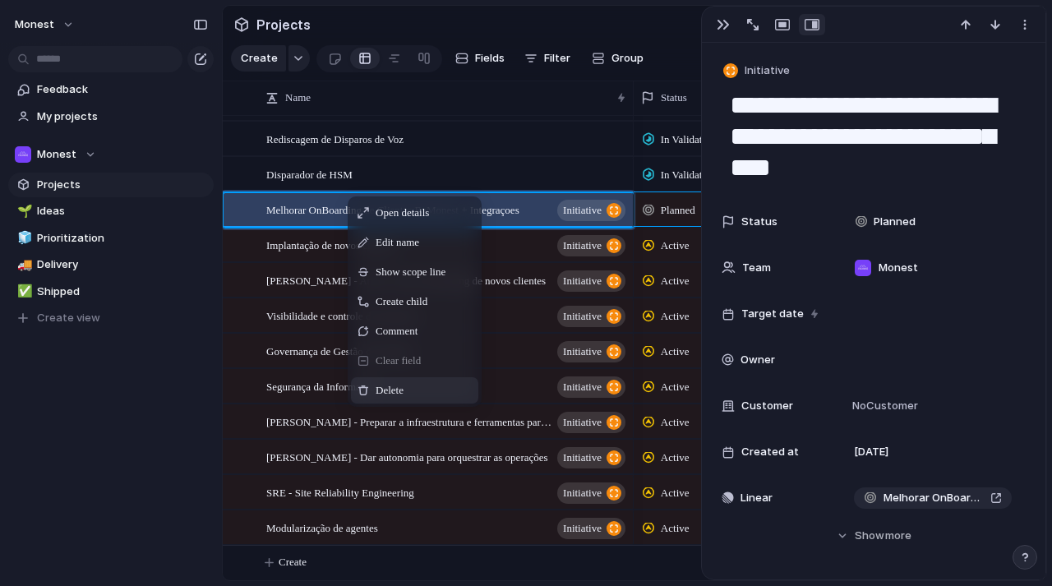
click at [394, 399] on span "Delete" at bounding box center [390, 390] width 28 height 16
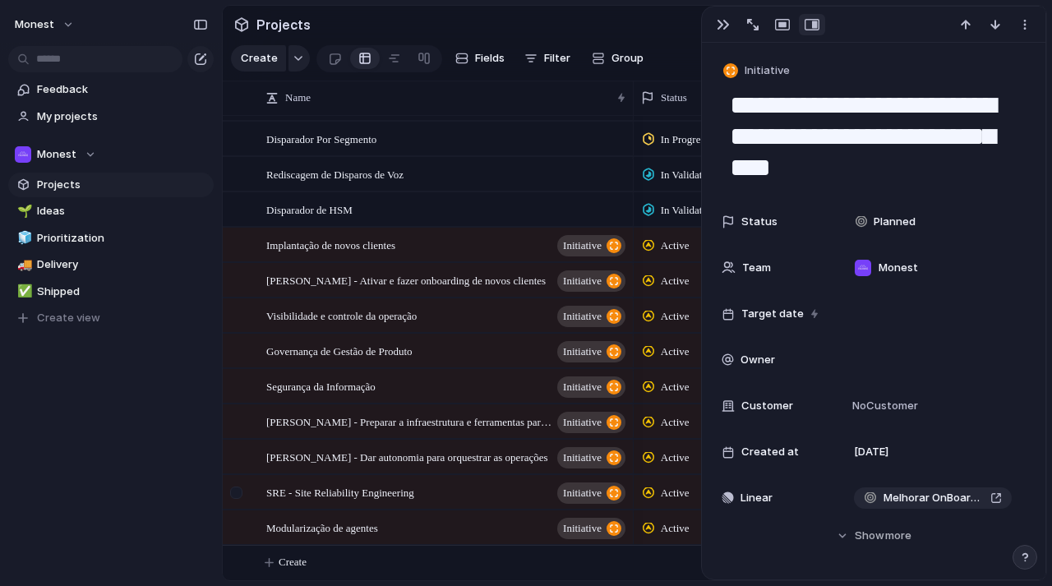
click at [238, 491] on div at bounding box center [236, 493] width 12 height 12
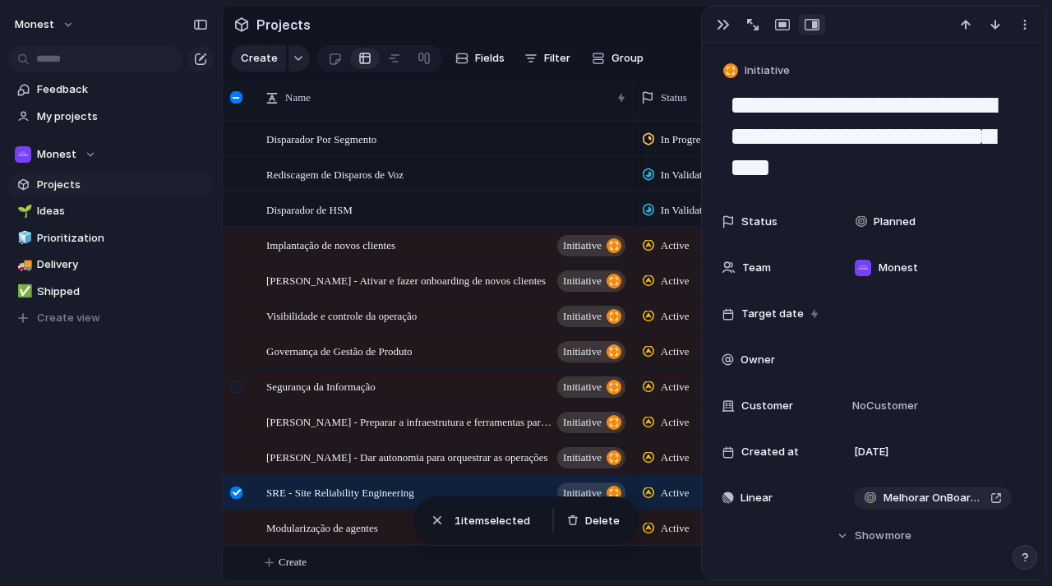
click at [231, 386] on div at bounding box center [236, 387] width 12 height 12
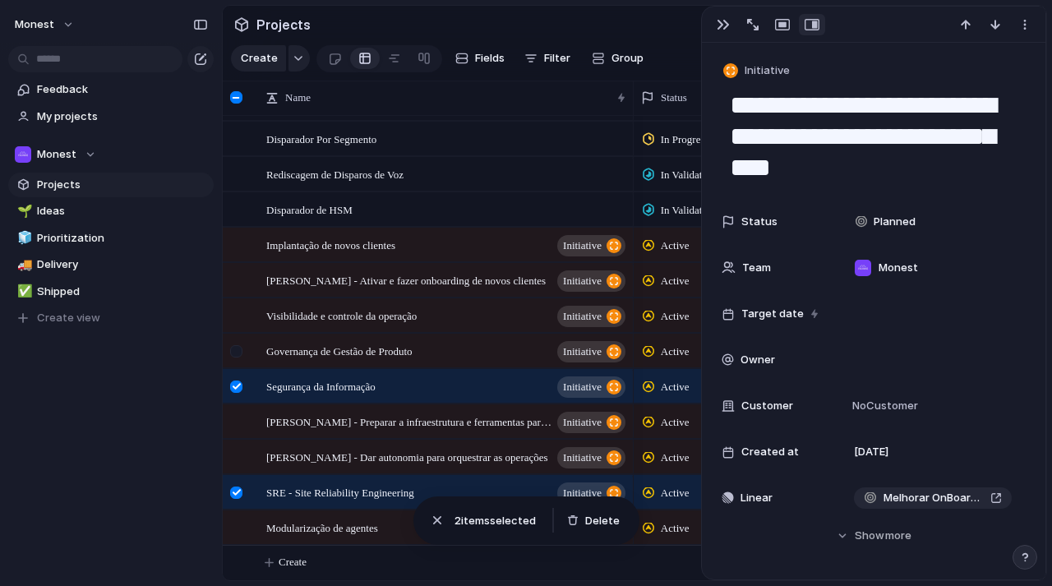
click at [235, 349] on div at bounding box center [236, 351] width 12 height 12
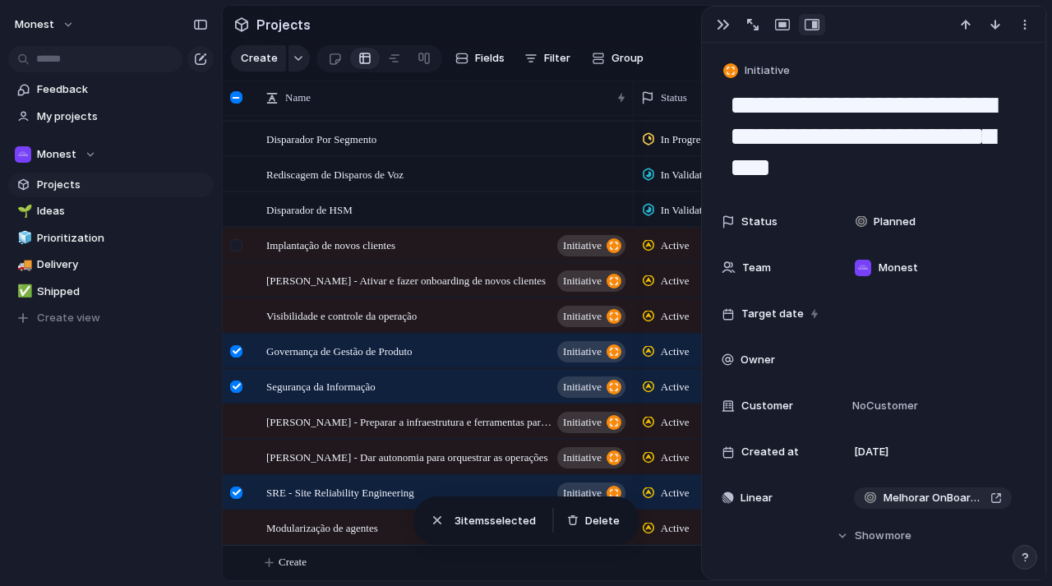
click at [235, 241] on div at bounding box center [236, 245] width 12 height 12
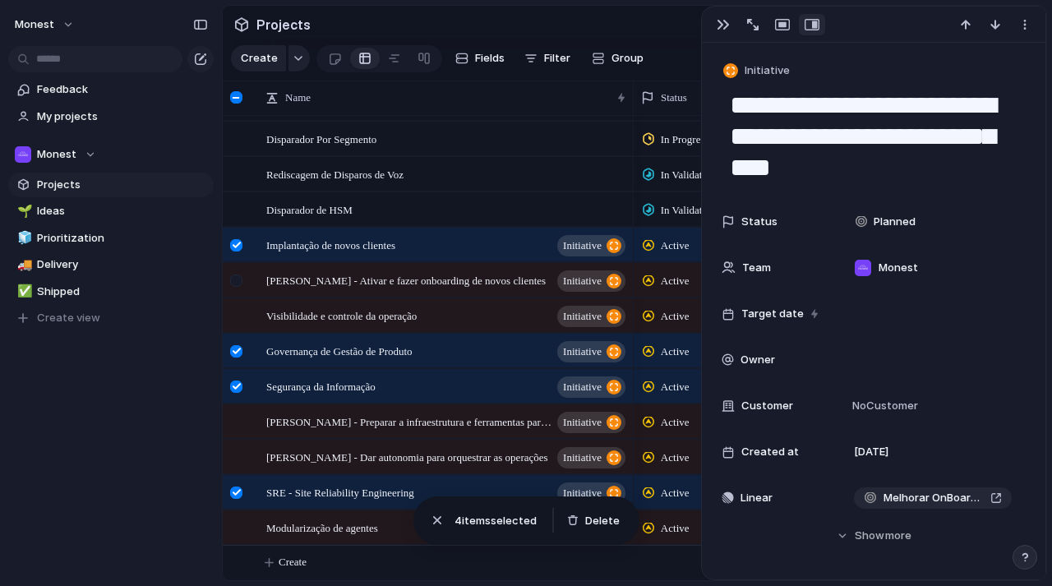
click at [236, 282] on div at bounding box center [236, 281] width 12 height 12
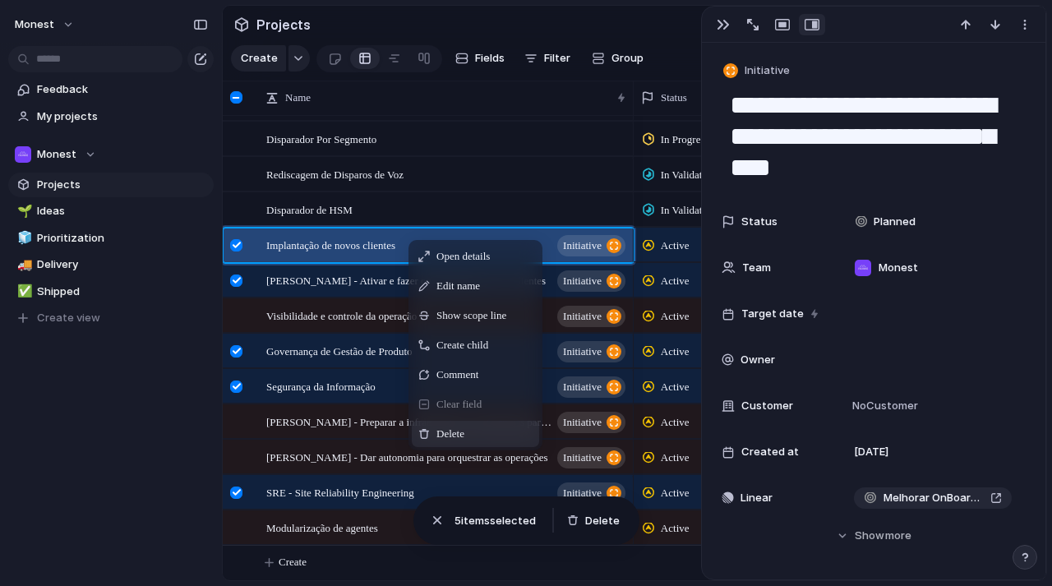
click at [446, 442] on span "Delete" at bounding box center [450, 434] width 28 height 16
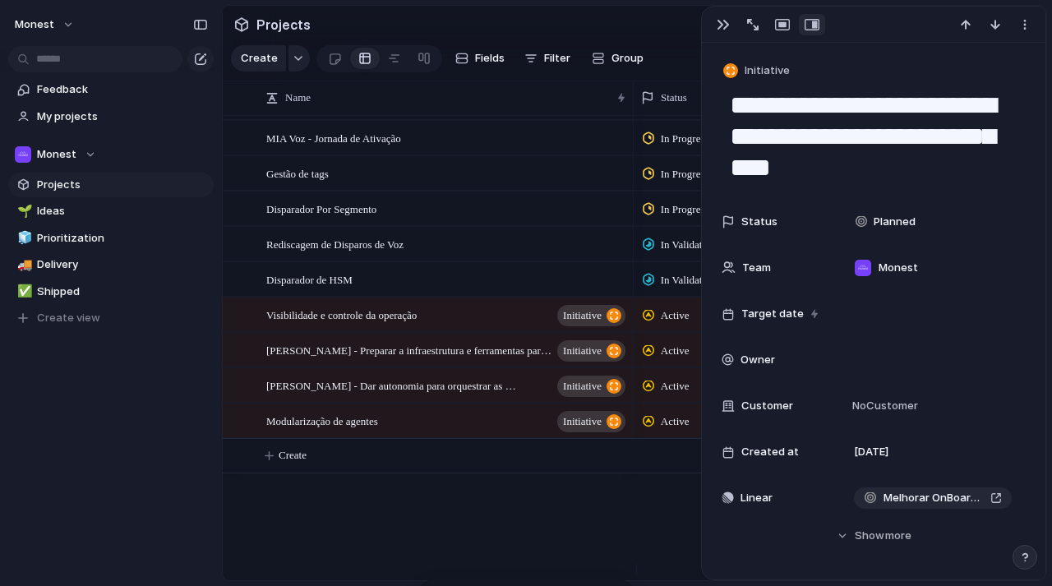
scroll to position [1846, 0]
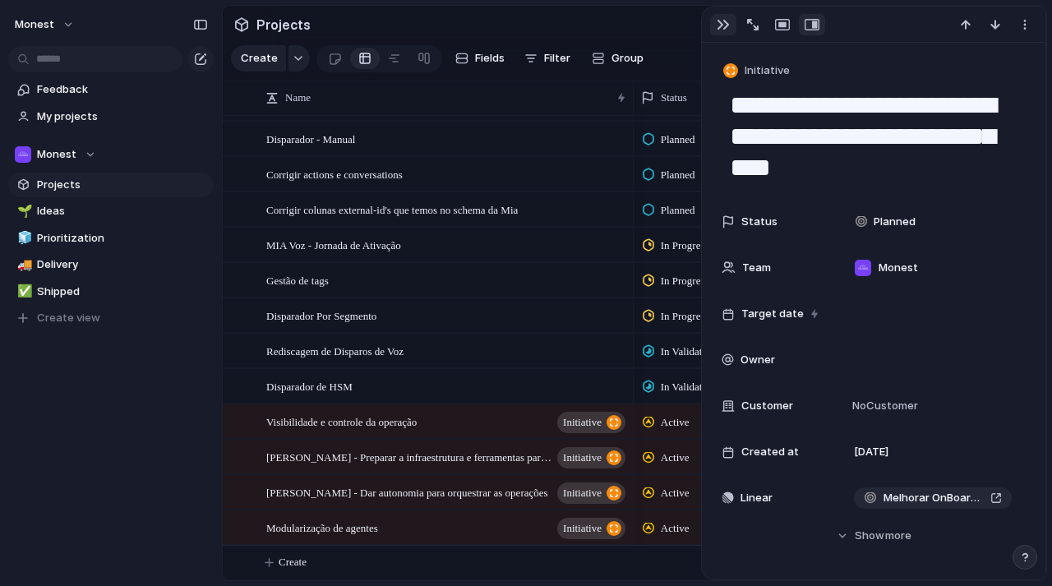
click at [727, 22] on div "button" at bounding box center [723, 24] width 13 height 13
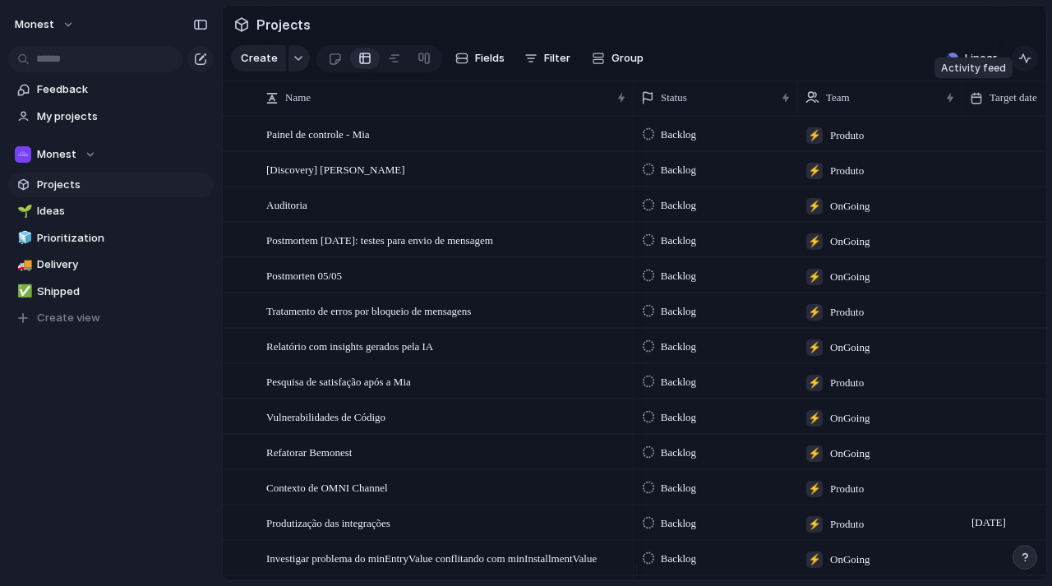
click at [1032, 71] on button "button" at bounding box center [1025, 58] width 26 height 26
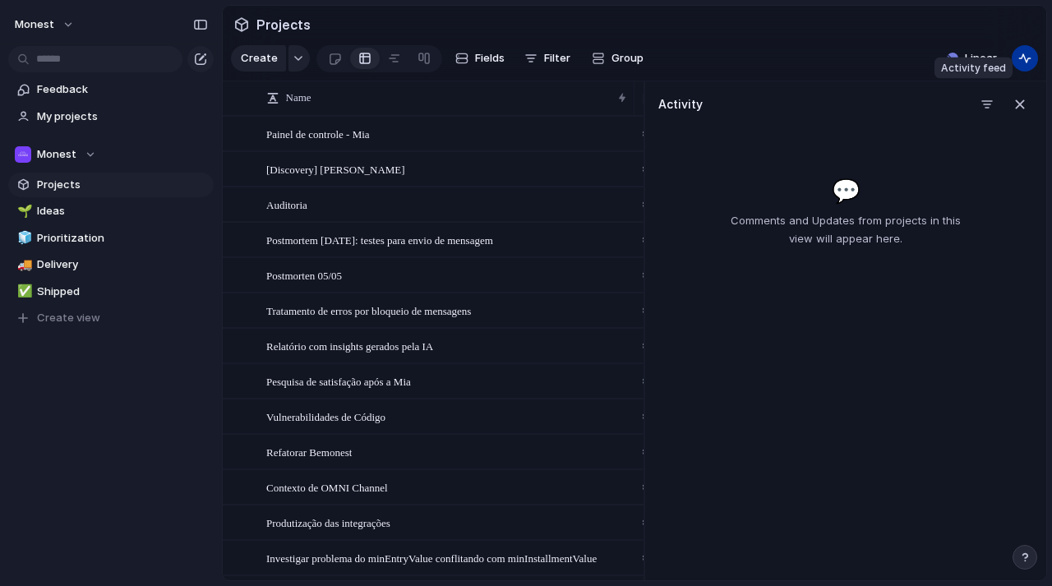
click at [1032, 71] on button "button" at bounding box center [1025, 58] width 26 height 26
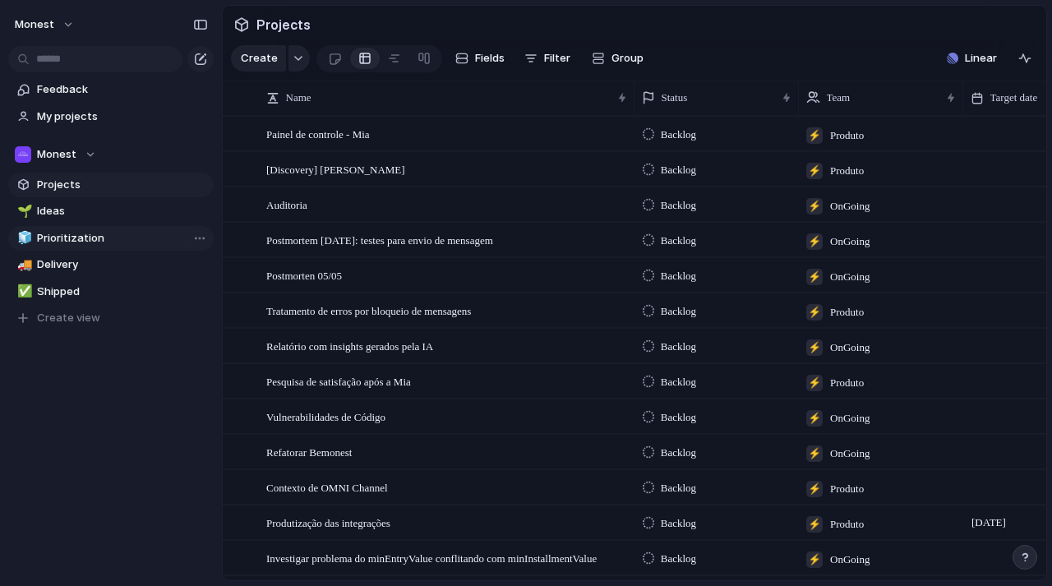
click at [79, 233] on span "Prioritization" at bounding box center [122, 238] width 171 height 16
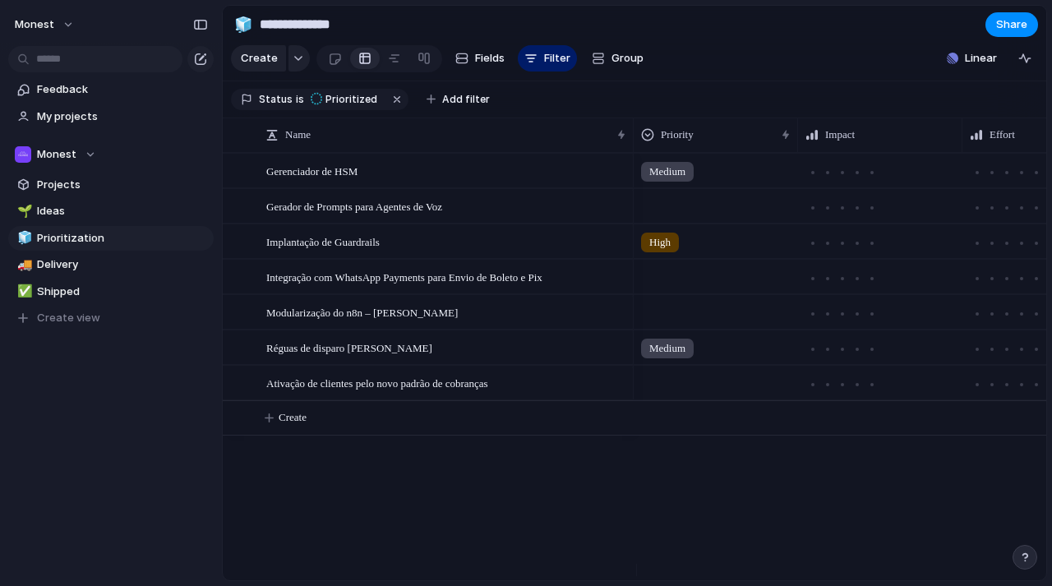
click at [656, 251] on span "High" at bounding box center [659, 242] width 21 height 16
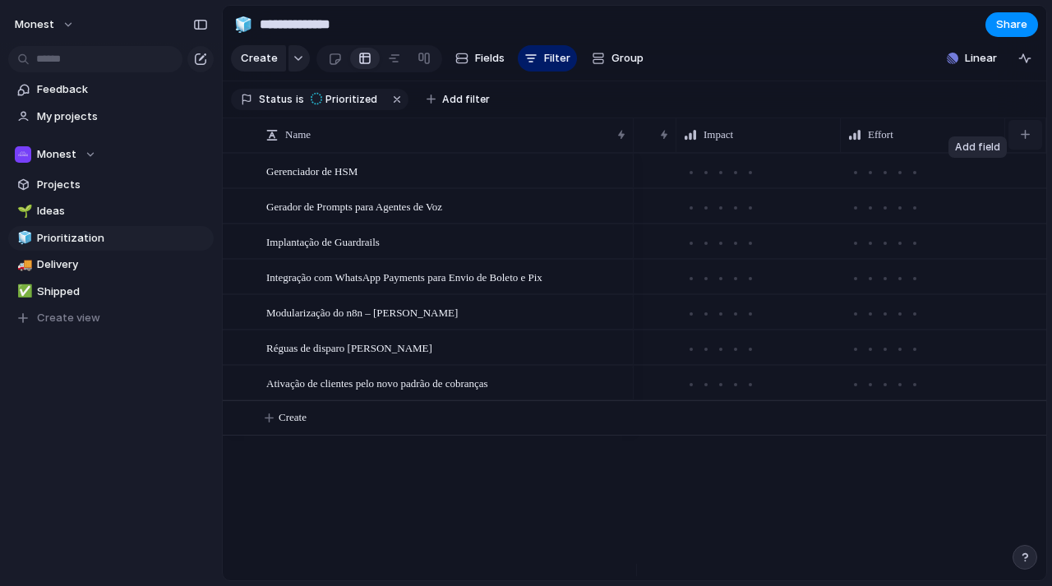
click at [1030, 144] on button "button" at bounding box center [1026, 135] width 34 height 30
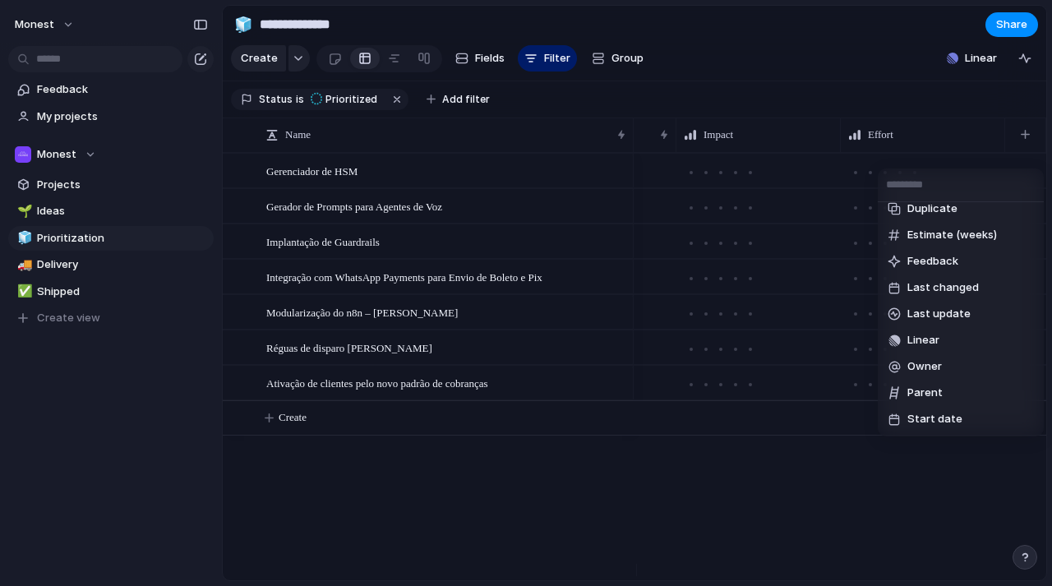
scroll to position [118, 0]
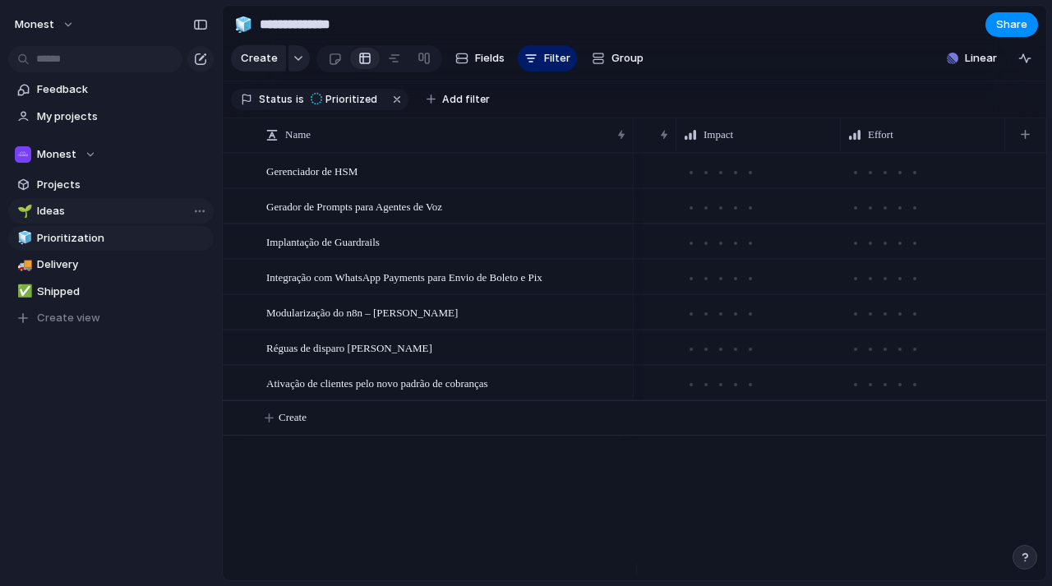
click at [62, 215] on span "Ideas" at bounding box center [122, 211] width 171 height 16
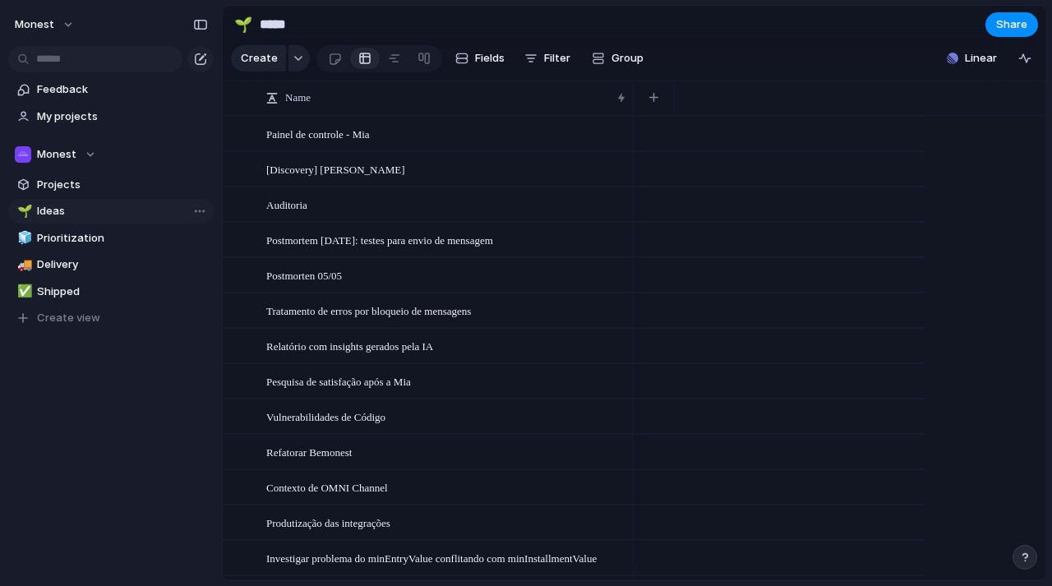
type input "*****"
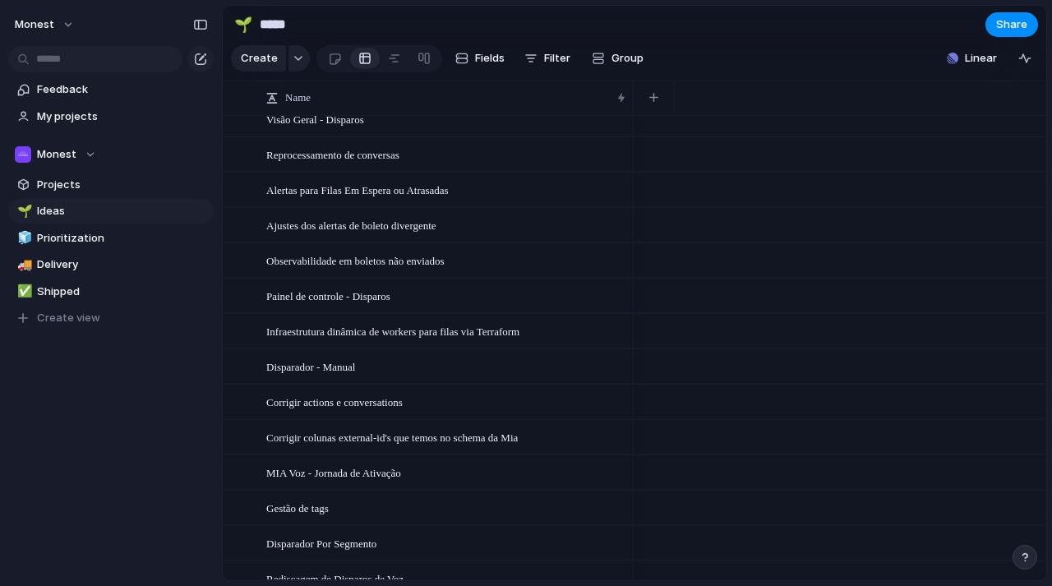
scroll to position [1846, 0]
